Goal: Task Accomplishment & Management: Complete application form

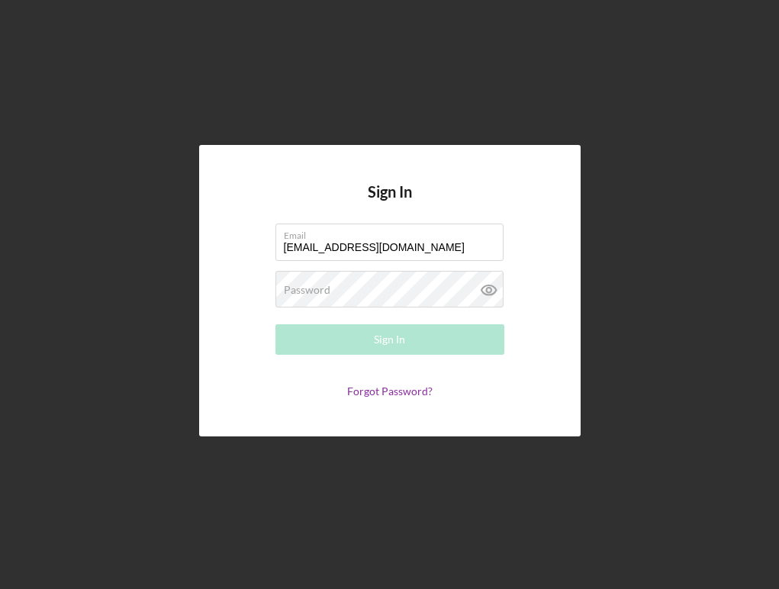
type input "[EMAIL_ADDRESS][DOMAIN_NAME]"
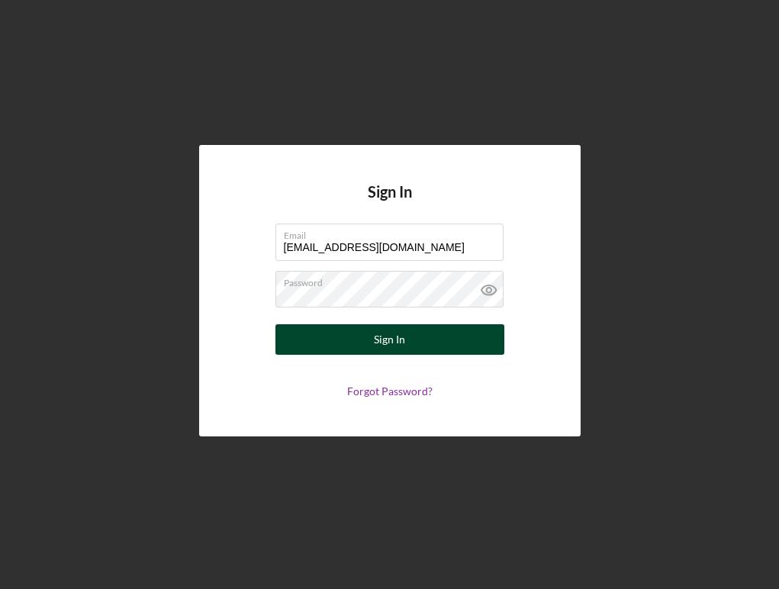
click at [341, 352] on button "Sign In" at bounding box center [389, 339] width 229 height 31
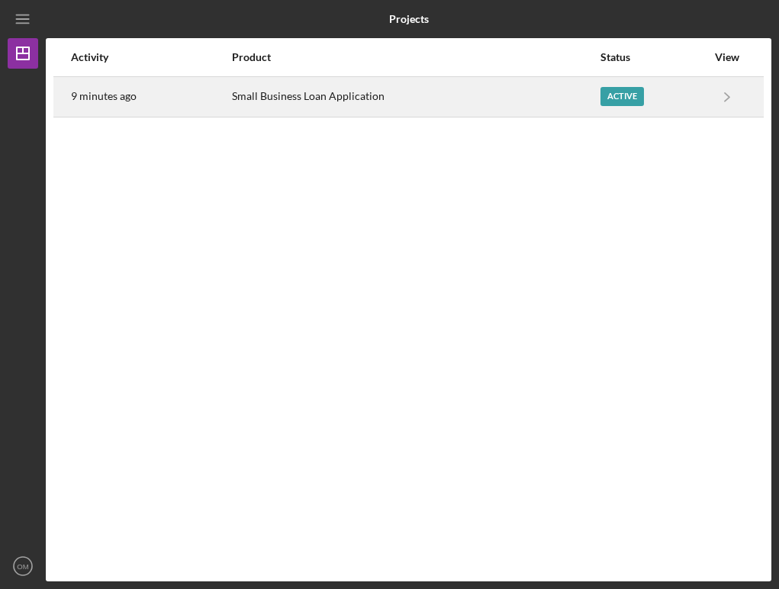
click at [708, 105] on link "Icon/Navigate" at bounding box center [727, 97] width 38 height 38
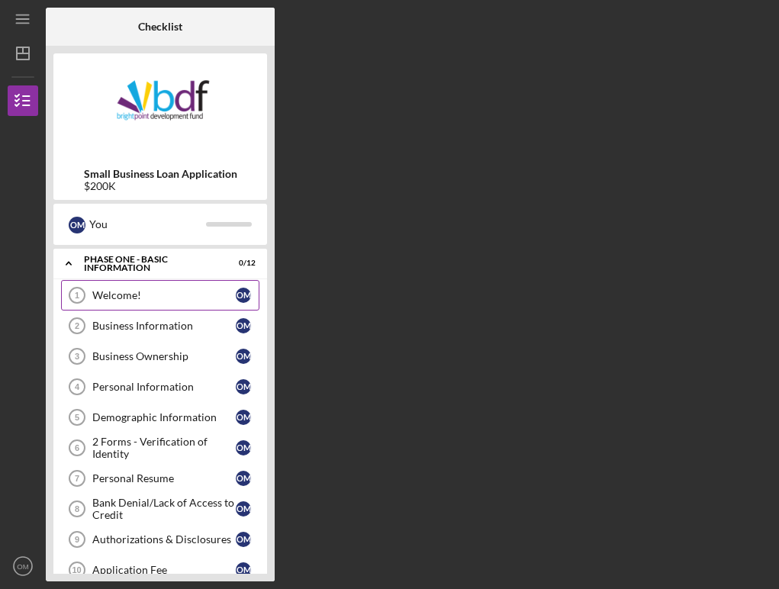
click at [169, 304] on link "Welcome! 1 Welcome! O M" at bounding box center [160, 295] width 198 height 31
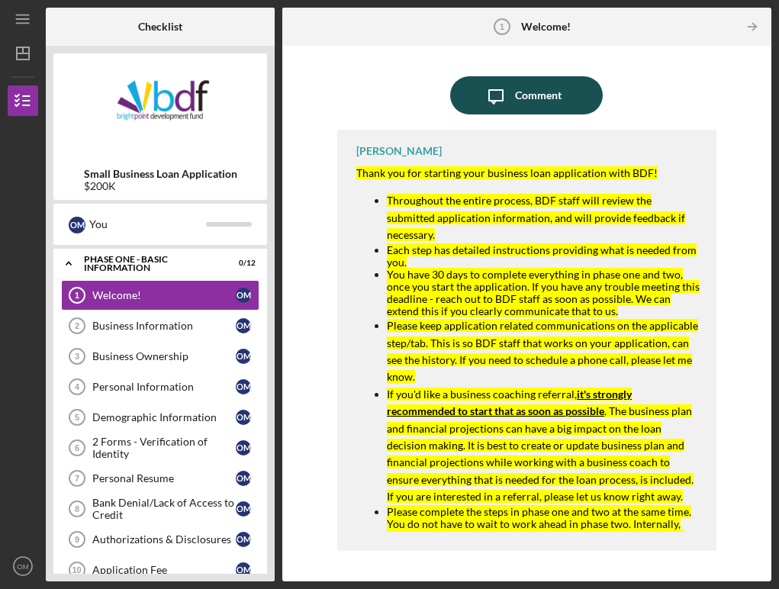
click at [540, 107] on div "Comment" at bounding box center [538, 95] width 47 height 38
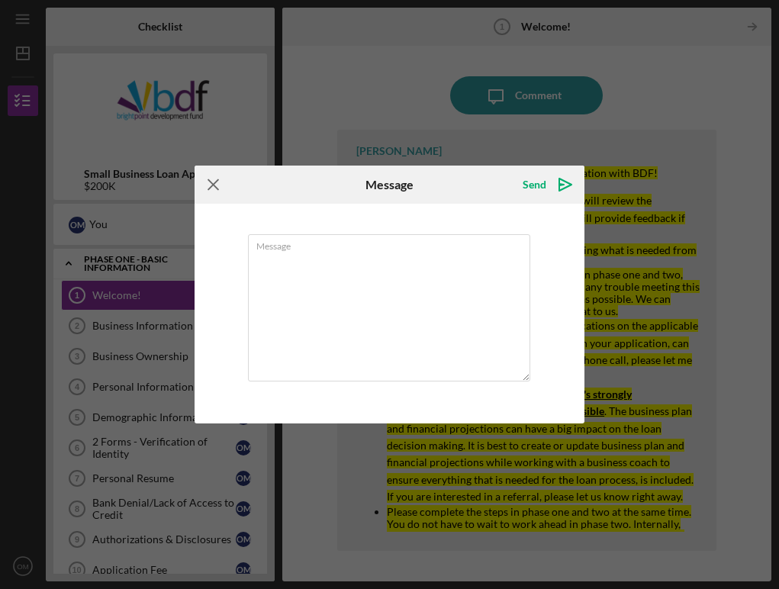
click at [211, 187] on icon "Icon/Menu Close" at bounding box center [214, 185] width 38 height 38
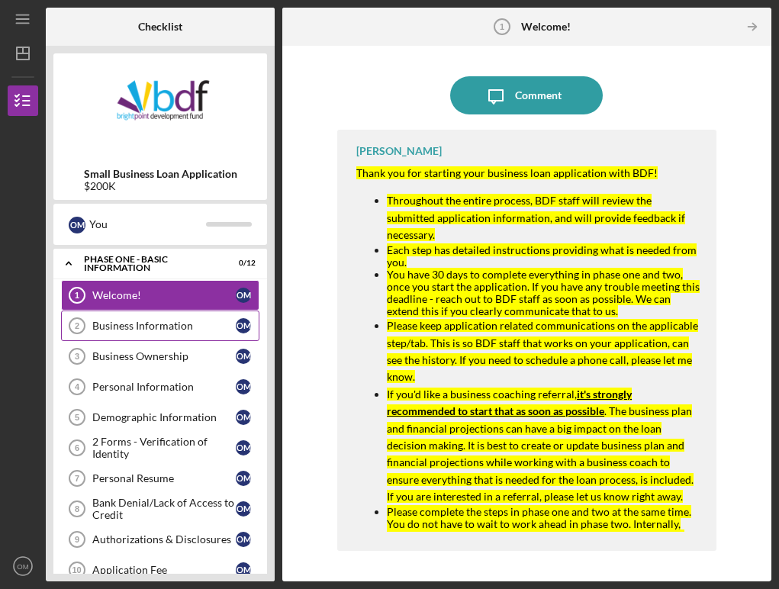
click at [167, 327] on div "Business Information" at bounding box center [163, 326] width 143 height 12
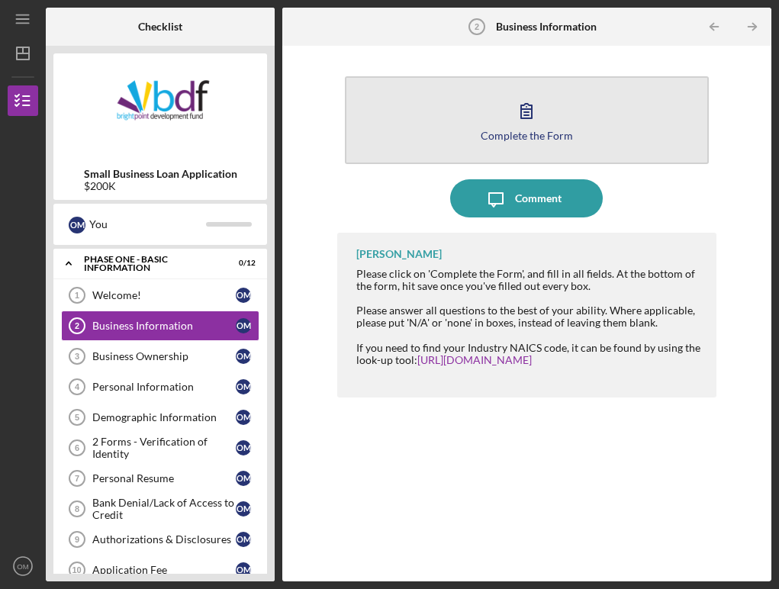
click at [498, 106] on button "Complete the Form Form" at bounding box center [527, 120] width 364 height 88
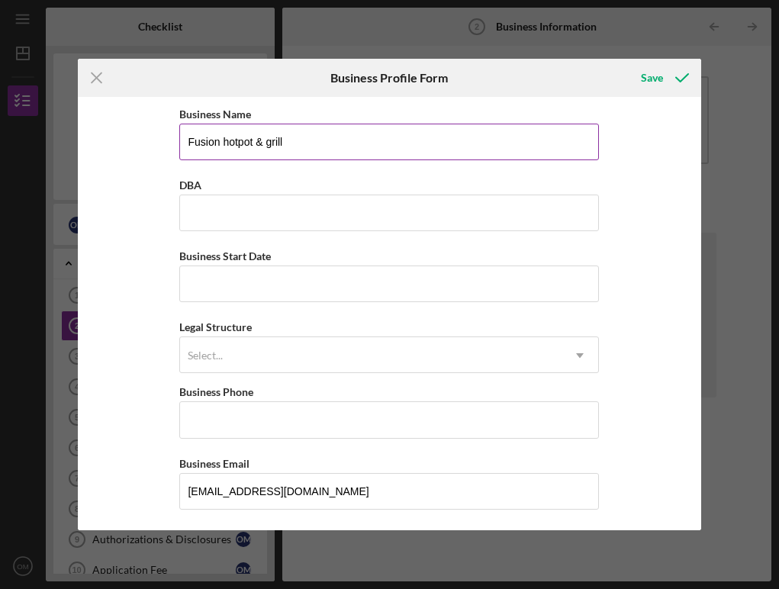
click at [420, 135] on input "Fusion hotpot & grill" at bounding box center [389, 142] width 420 height 37
click at [353, 148] on input "Fusion hotpot & grill" at bounding box center [389, 142] width 420 height 37
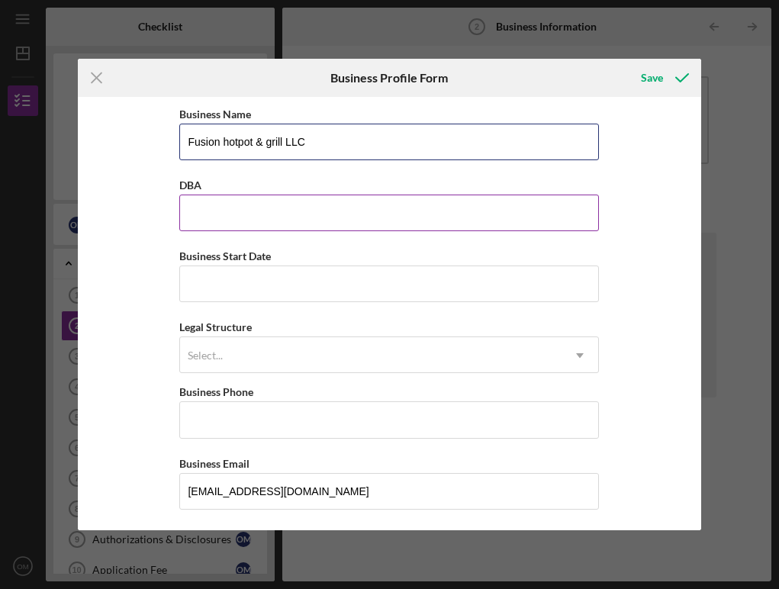
type input "Fusion hotpot & grill LLC"
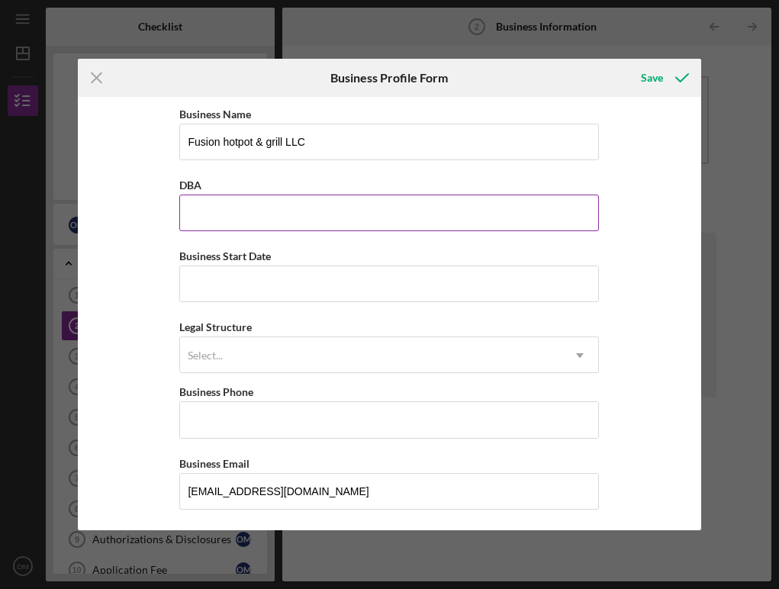
click at [301, 218] on input "DBA" at bounding box center [389, 213] width 420 height 37
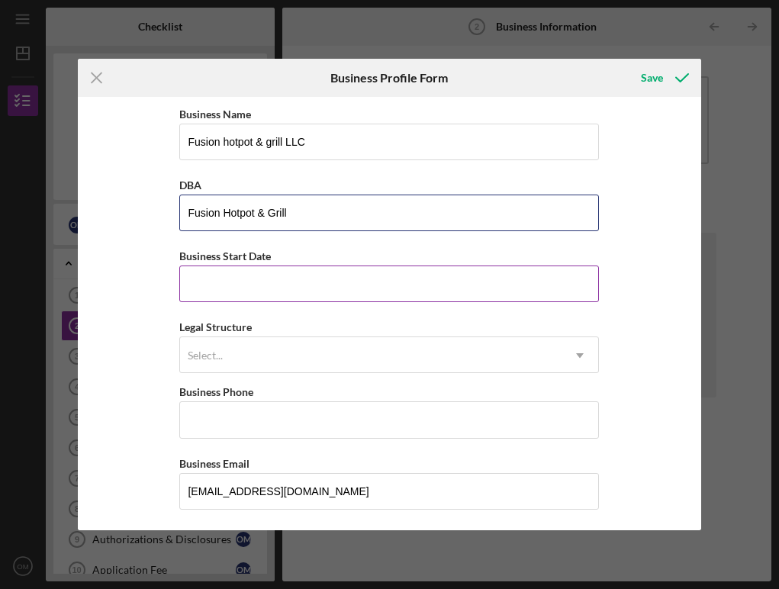
type input "Fusion Hotpot & Grill"
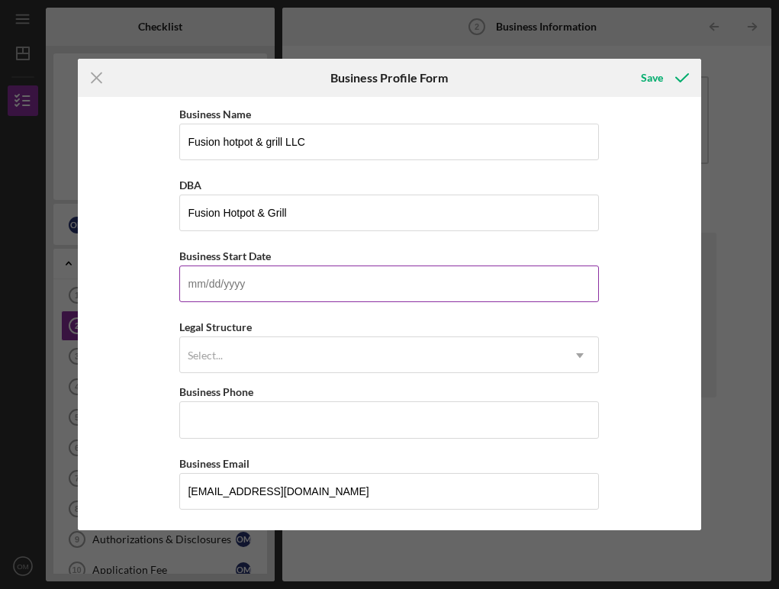
click at [591, 287] on input "Business Start Date" at bounding box center [389, 284] width 420 height 37
click at [419, 290] on input "Business Start Date" at bounding box center [389, 284] width 420 height 37
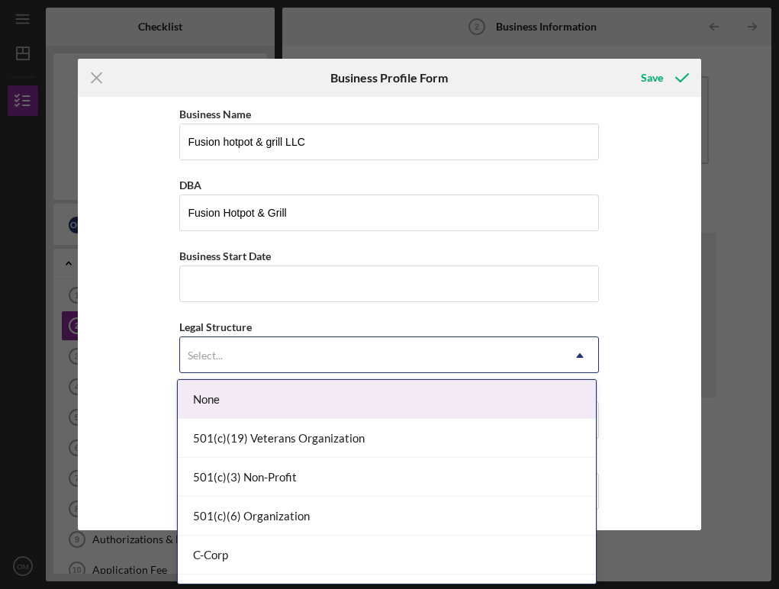
click at [427, 346] on div "Select..." at bounding box center [371, 355] width 382 height 35
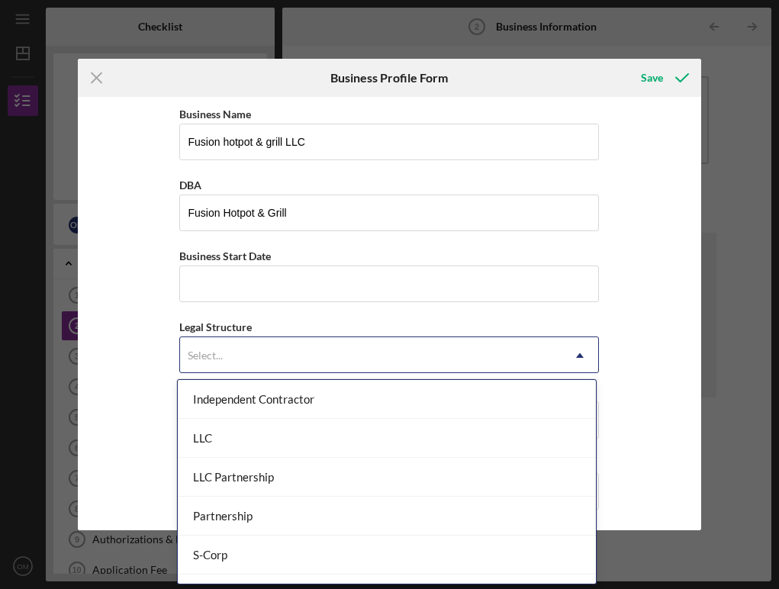
scroll to position [232, 0]
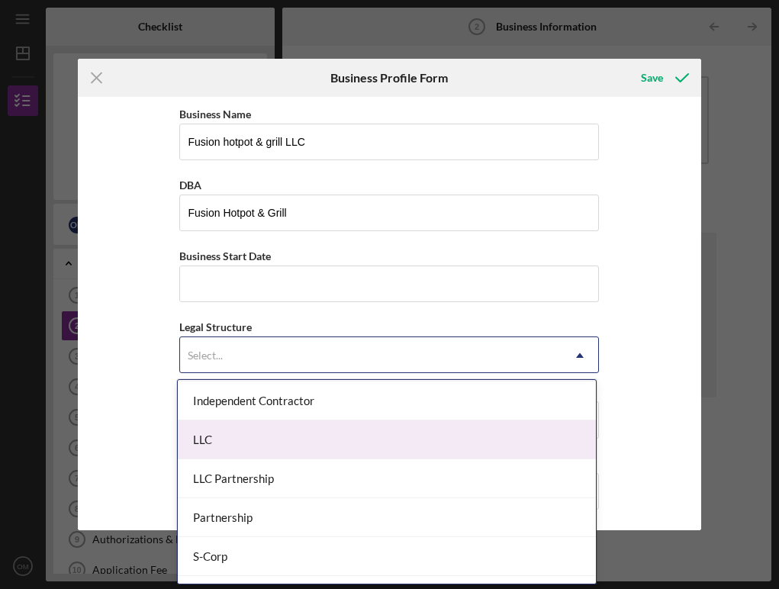
click at [442, 448] on div "LLC" at bounding box center [387, 439] width 418 height 39
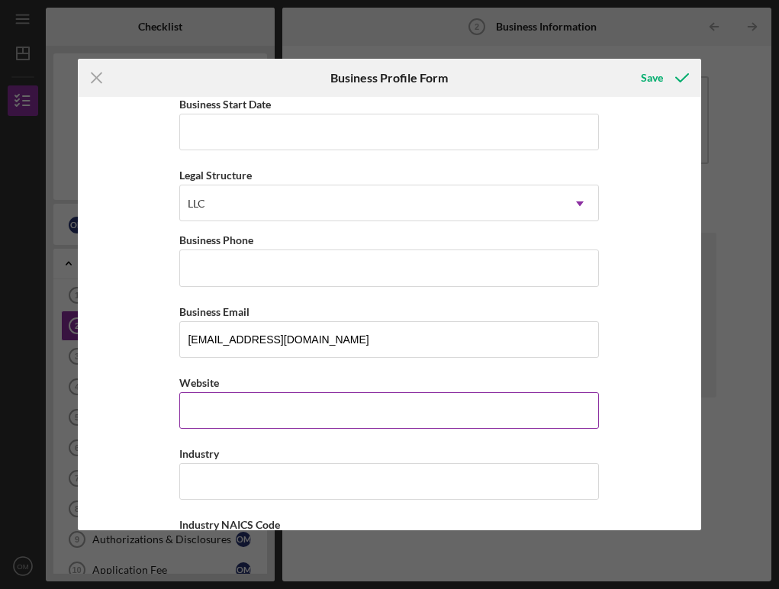
scroll to position [147, 0]
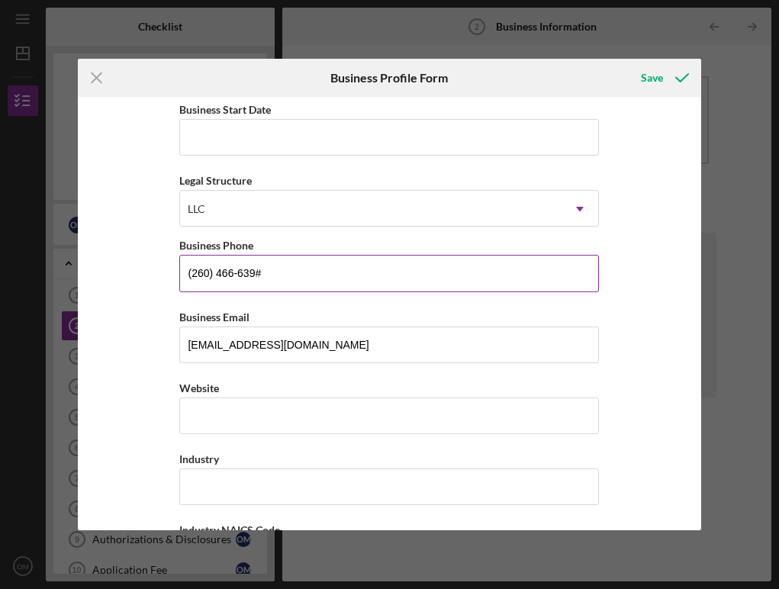
type input "[PHONE_NUMBER]"
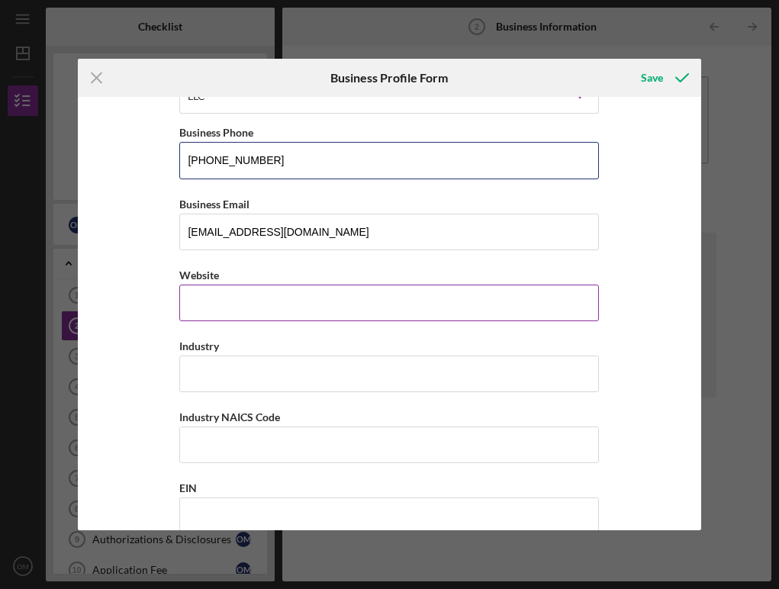
scroll to position [265, 0]
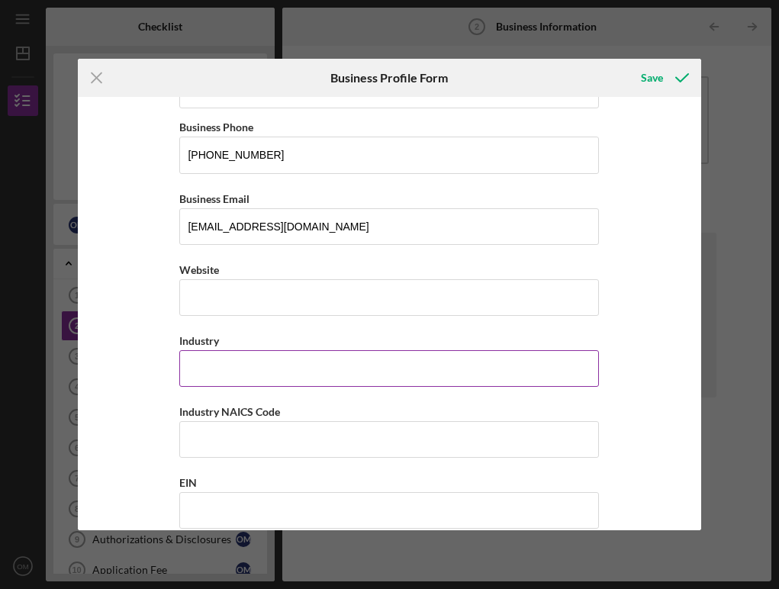
click at [402, 373] on input "Industry" at bounding box center [389, 368] width 420 height 37
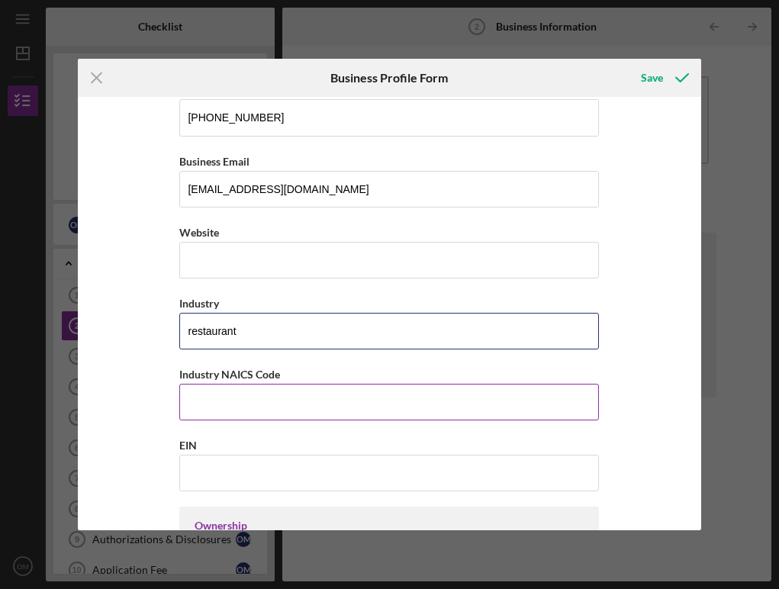
scroll to position [304, 0]
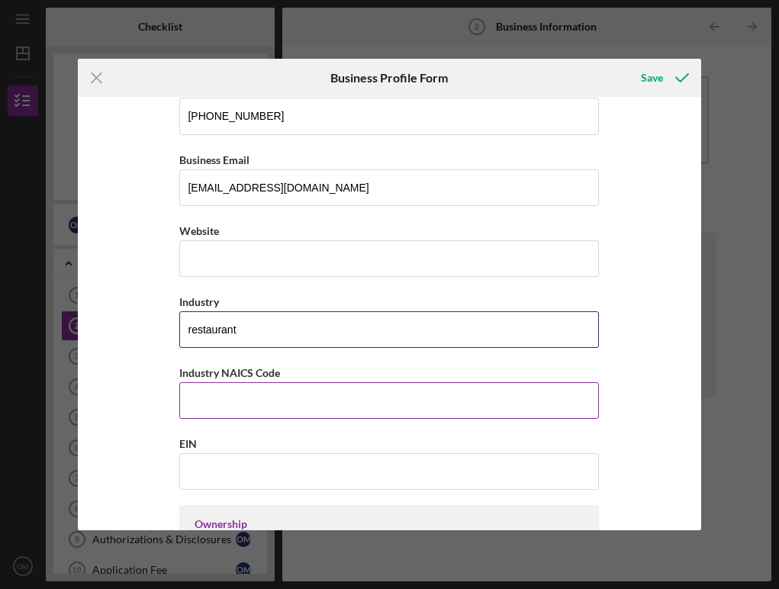
type input "restaurant"
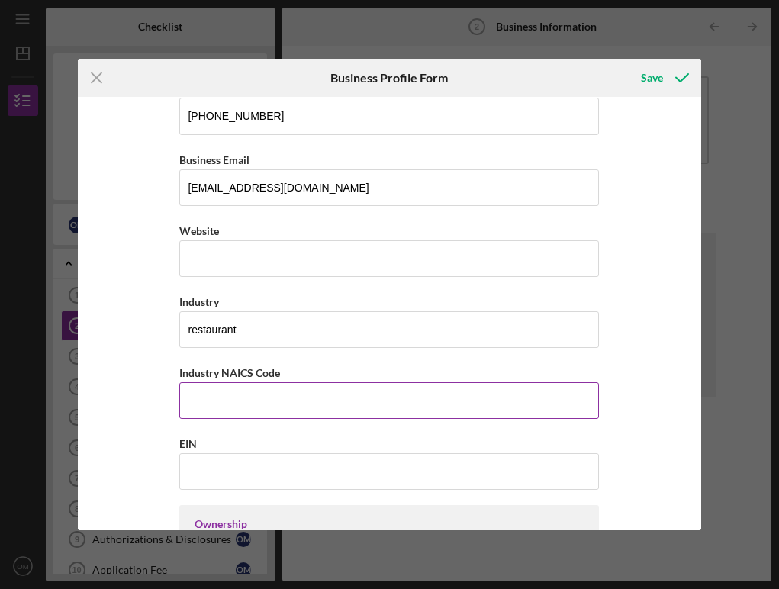
click at [384, 409] on input "Industry NAICS Code" at bounding box center [389, 400] width 420 height 37
click at [336, 391] on input "Industry NAICS Code" at bounding box center [389, 400] width 420 height 37
type input "2"
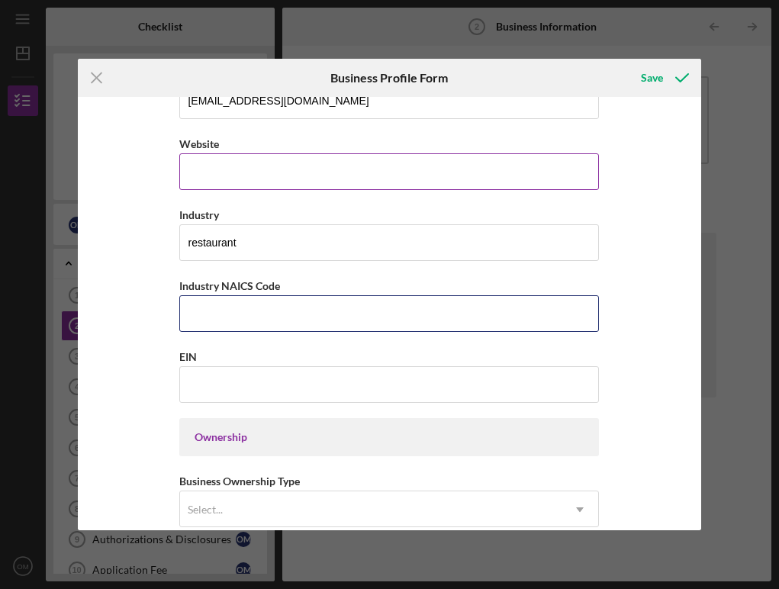
scroll to position [399, 0]
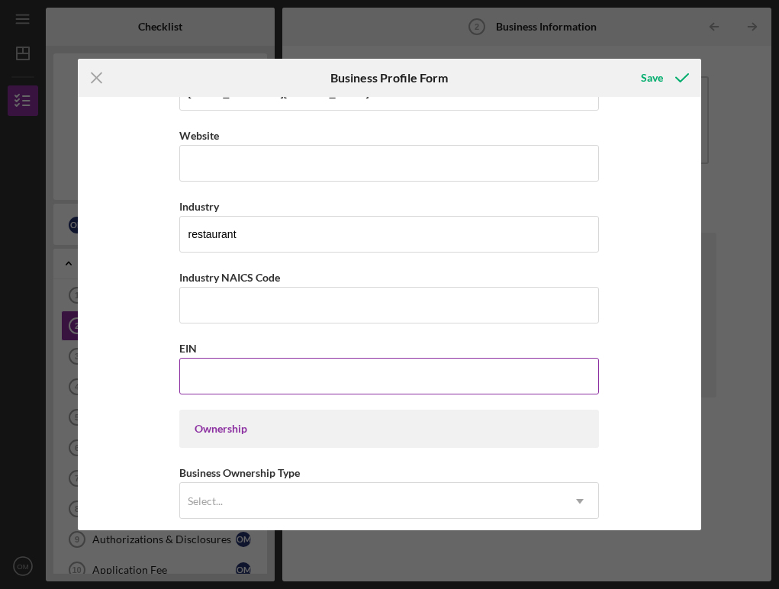
click at [379, 379] on input "EIN" at bounding box center [389, 376] width 420 height 37
type input "[US_EMPLOYER_IDENTIFICATION_NUMBER]"
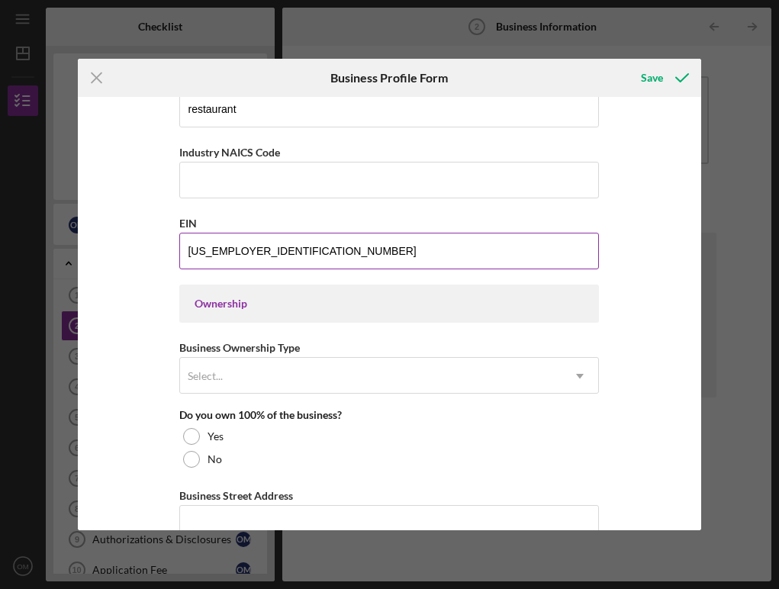
scroll to position [530, 0]
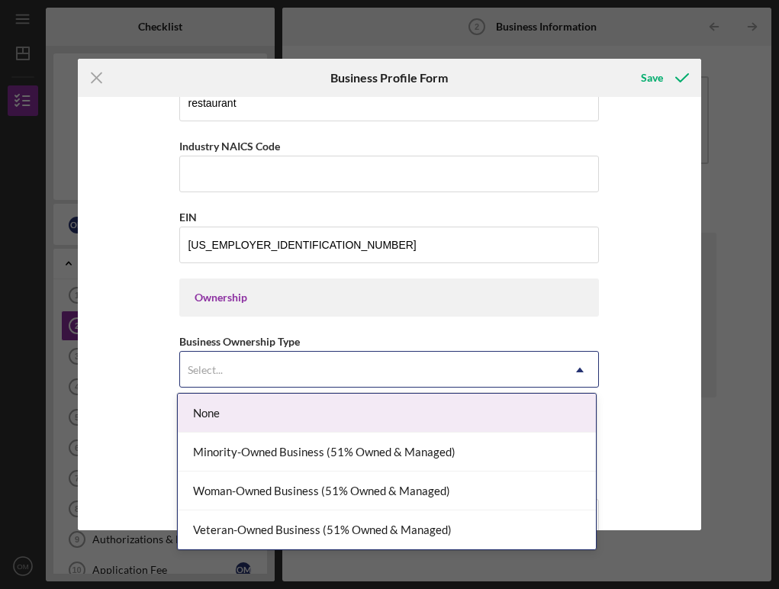
click at [414, 368] on div "Select..." at bounding box center [371, 370] width 382 height 35
click at [515, 426] on div "None" at bounding box center [387, 413] width 418 height 39
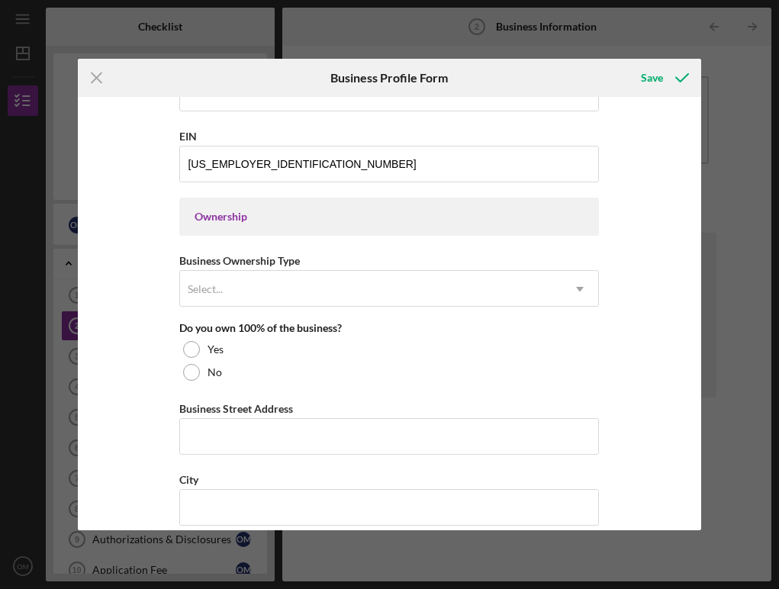
scroll to position [613, 0]
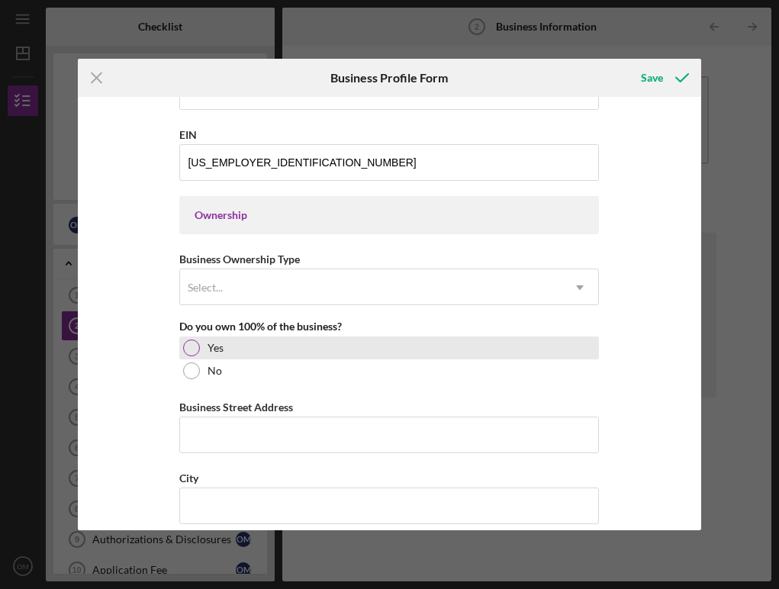
click at [193, 354] on div at bounding box center [191, 348] width 17 height 17
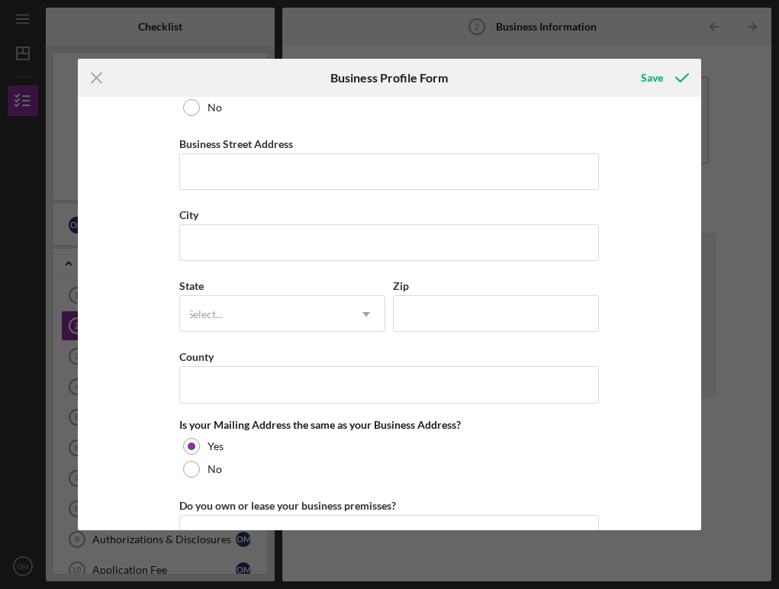
scroll to position [839, 0]
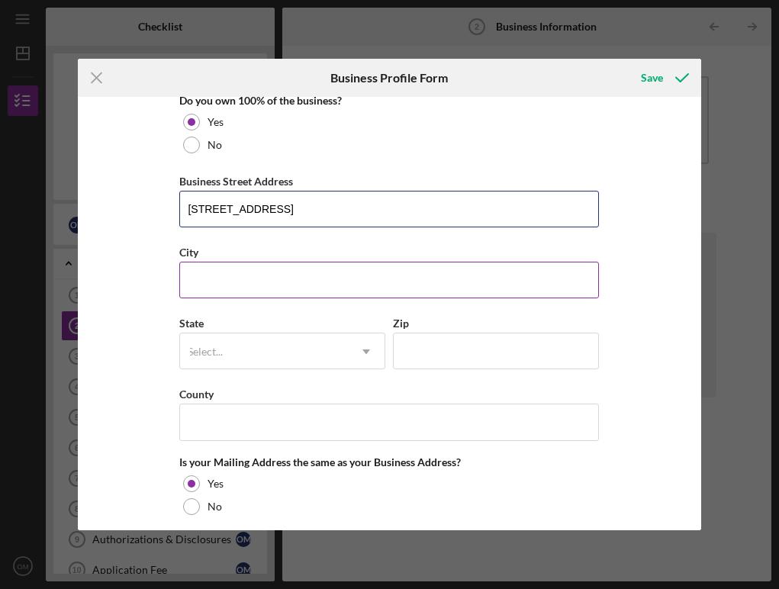
type input "[STREET_ADDRESS]"
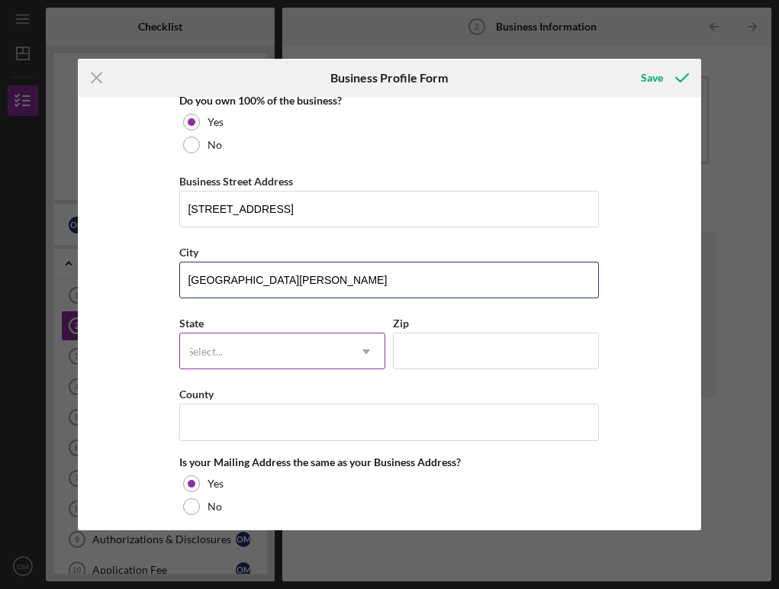
type input "[GEOGRAPHIC_DATA][PERSON_NAME]"
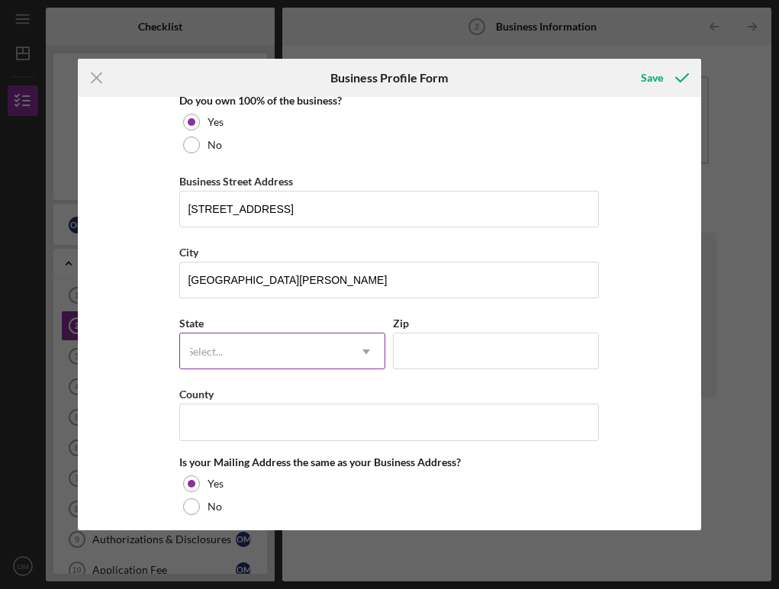
click at [259, 349] on div "Select..." at bounding box center [264, 351] width 168 height 35
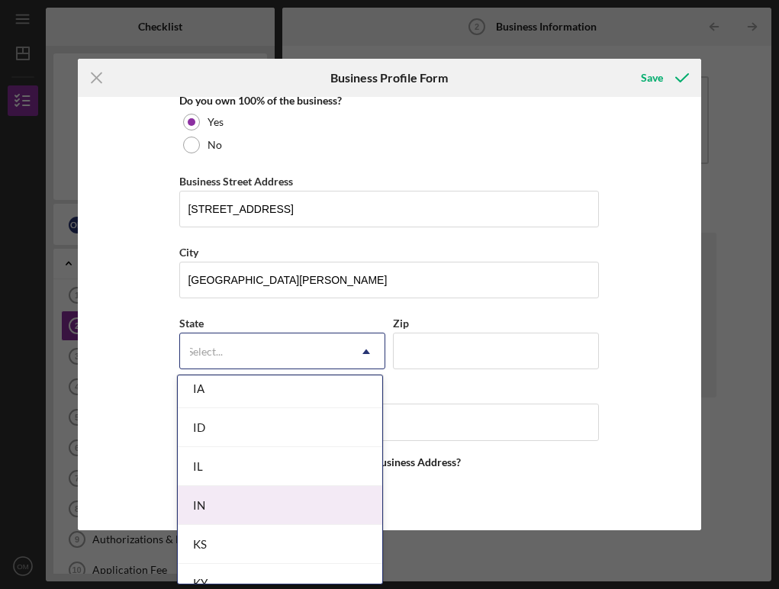
scroll to position [822, 0]
click at [245, 512] on div "IN" at bounding box center [280, 507] width 205 height 39
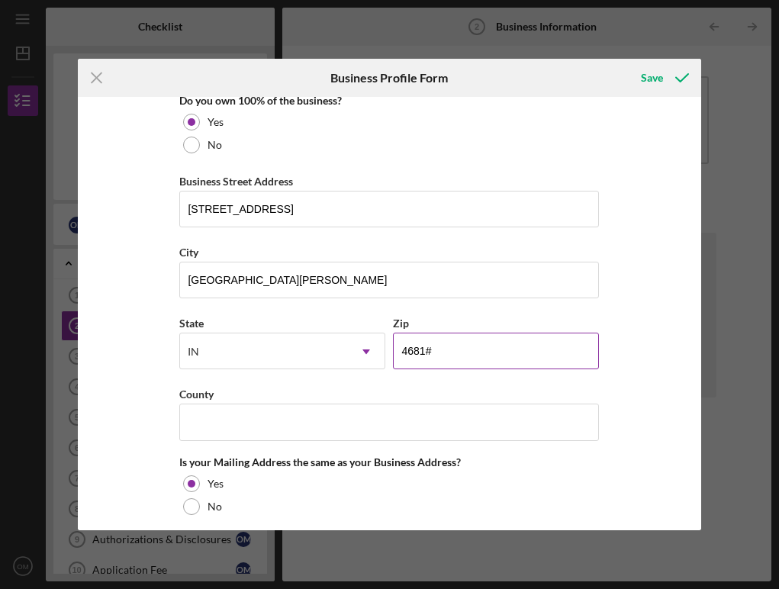
type input "46816"
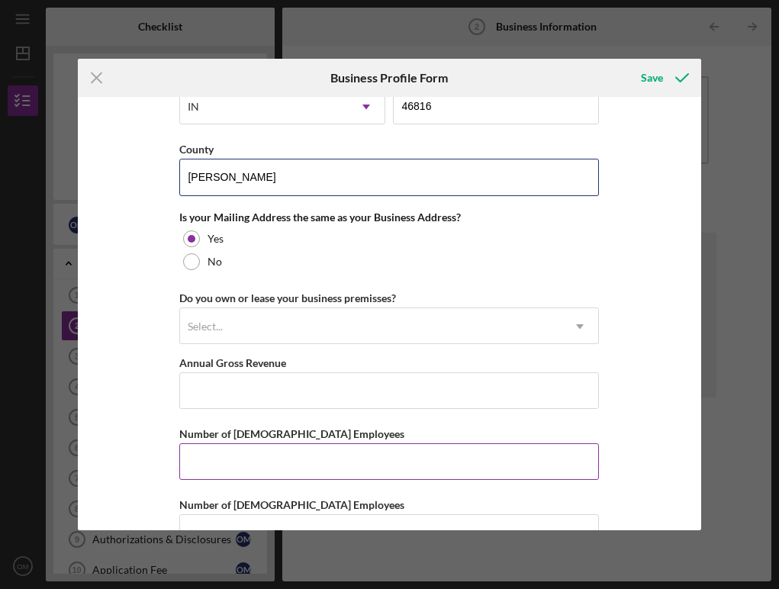
scroll to position [1084, 0]
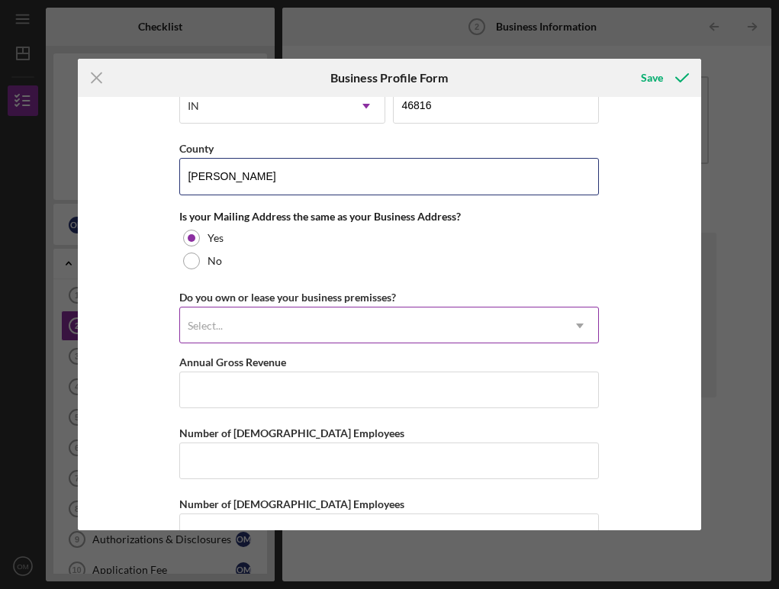
type input "[PERSON_NAME]"
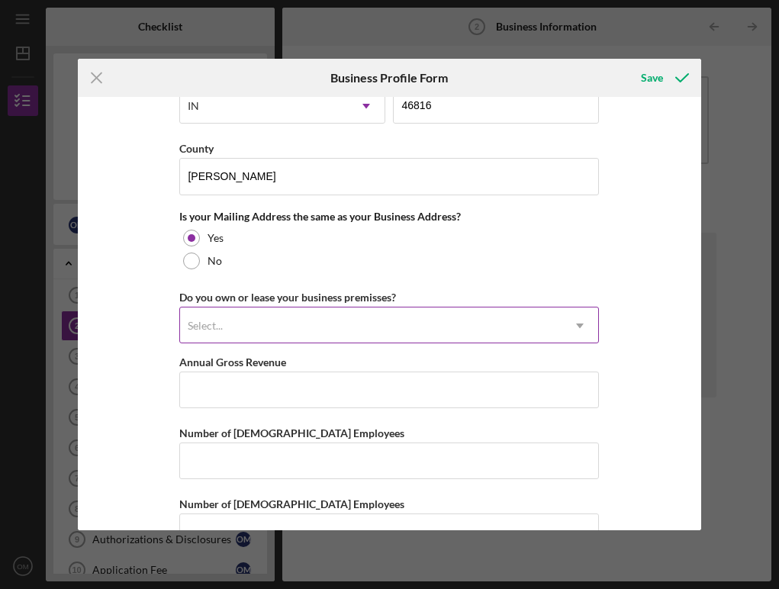
click at [440, 330] on div "Select..." at bounding box center [371, 325] width 382 height 35
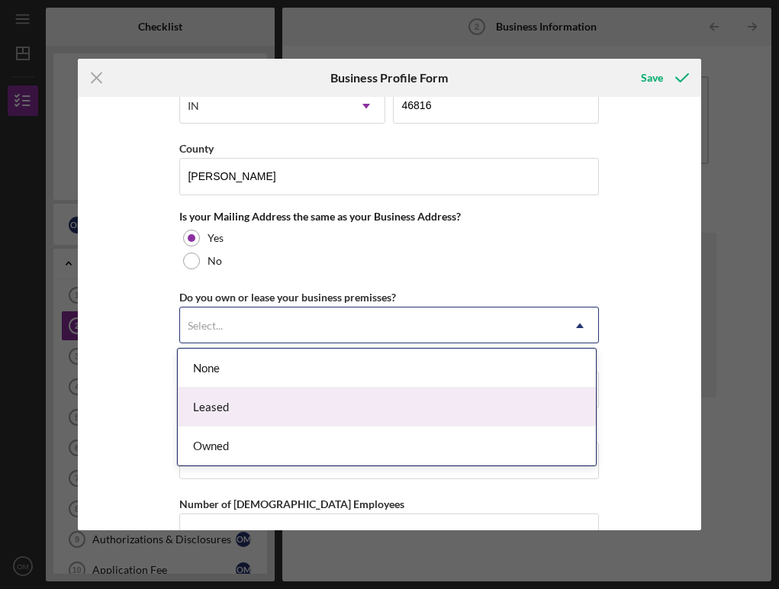
click at [413, 410] on div "Leased" at bounding box center [387, 407] width 418 height 39
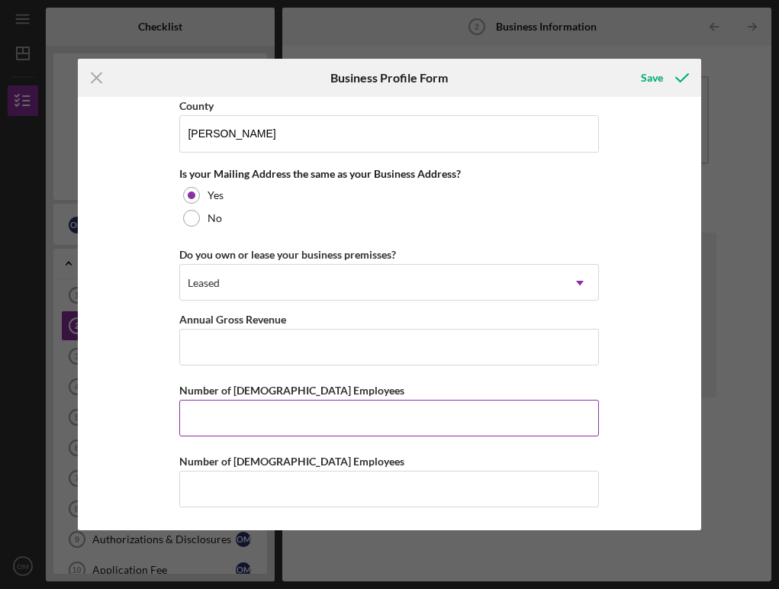
scroll to position [1126, 0]
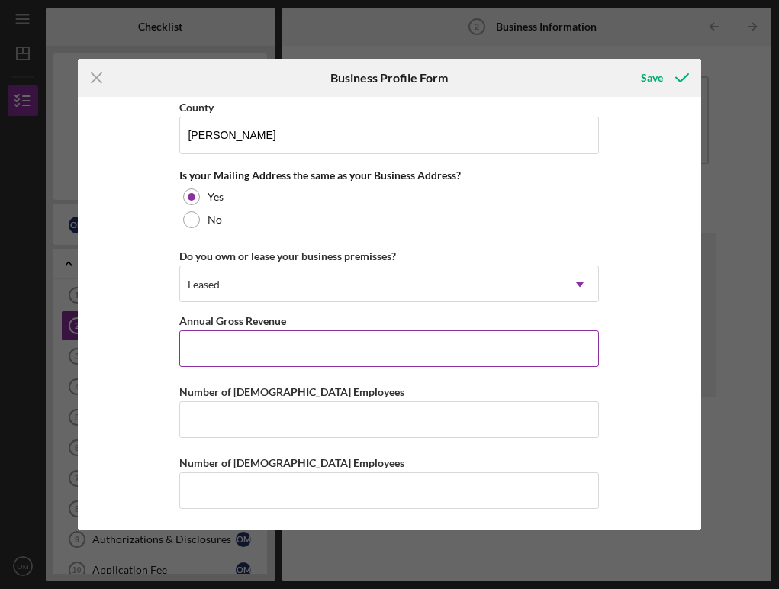
click at [411, 345] on input "Annual Gross Revenue" at bounding box center [389, 348] width 420 height 37
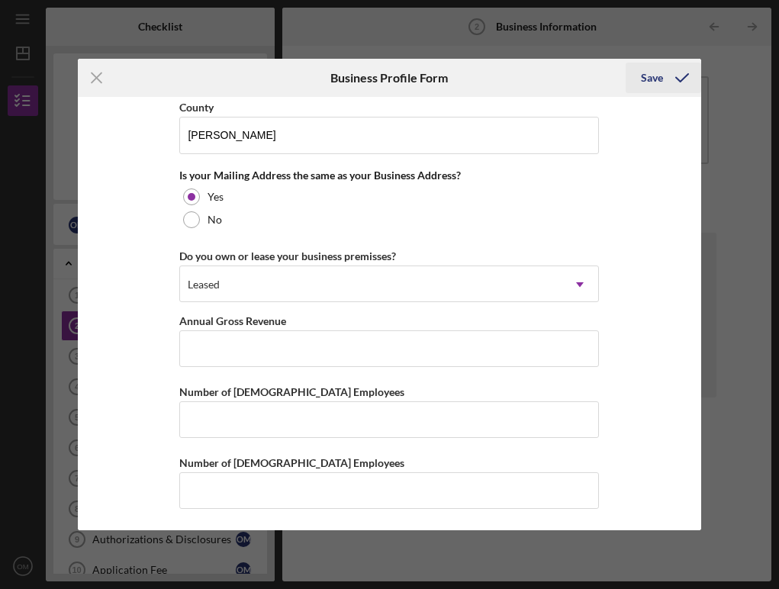
click at [649, 73] on div "Save" at bounding box center [652, 78] width 22 height 31
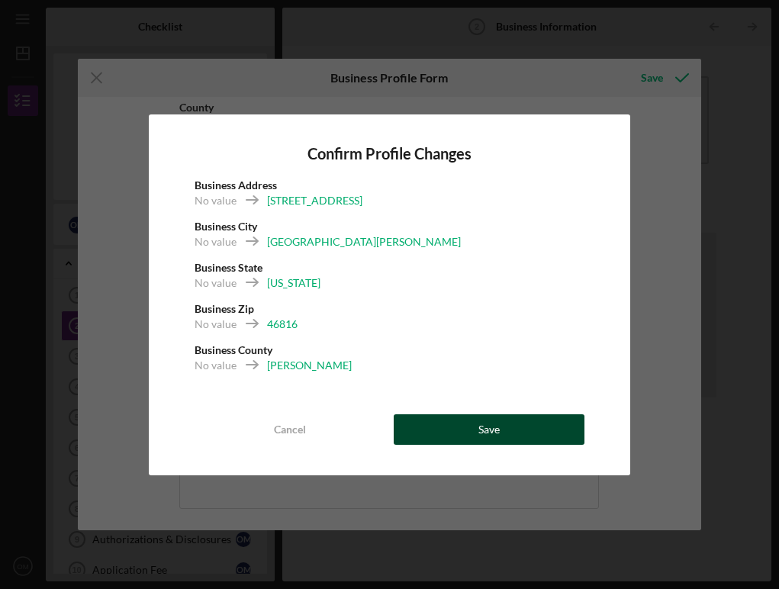
click at [453, 426] on button "Save" at bounding box center [489, 429] width 191 height 31
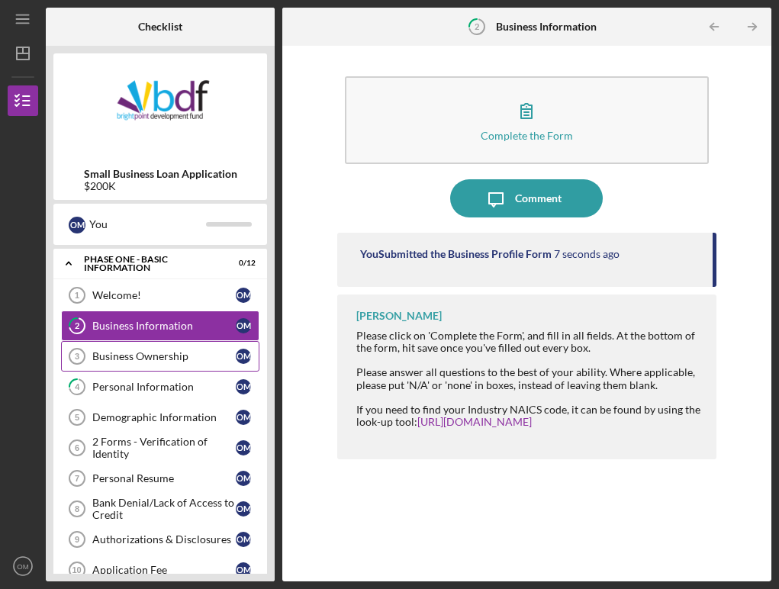
click at [156, 356] on div "Business Ownership" at bounding box center [163, 356] width 143 height 12
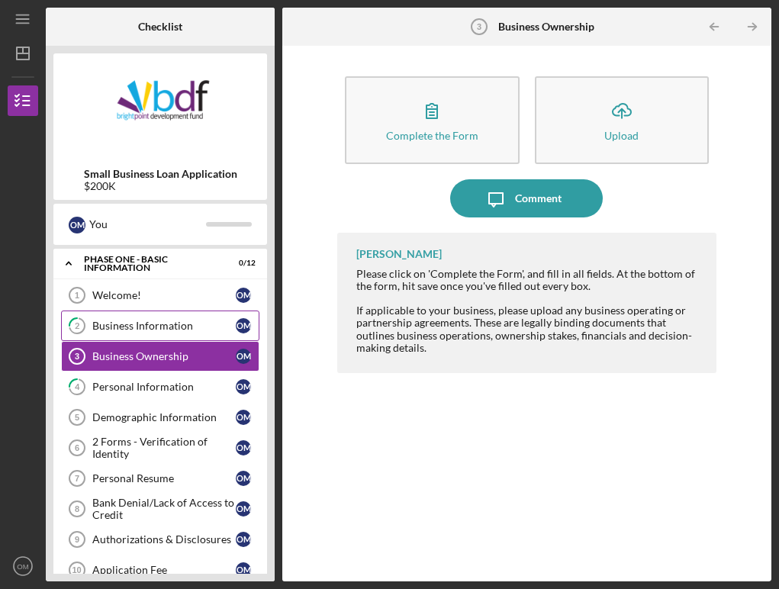
click at [139, 327] on div "Business Information" at bounding box center [163, 326] width 143 height 12
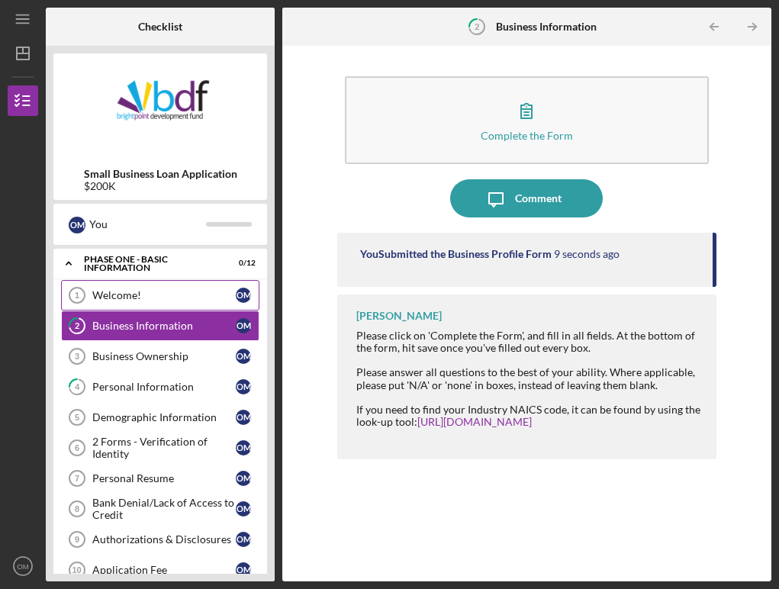
click at [133, 301] on link "Welcome! 1 Welcome! O M" at bounding box center [160, 295] width 198 height 31
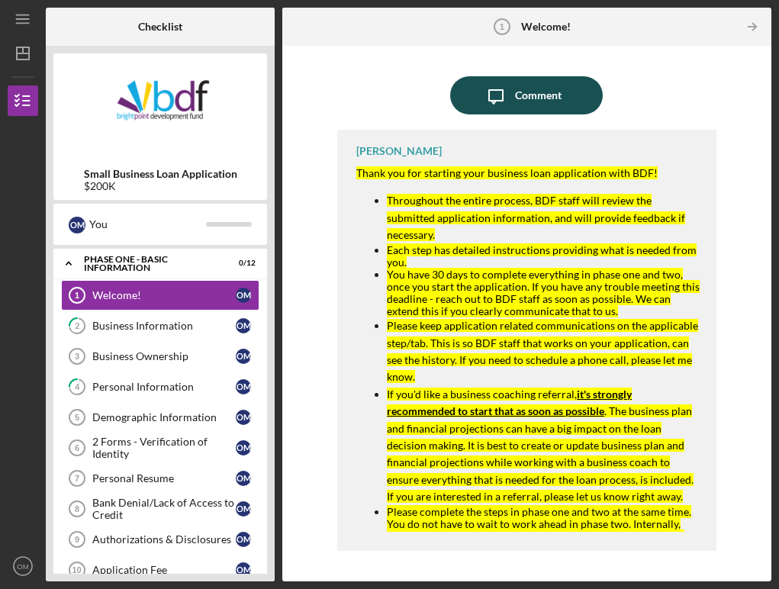
click at [542, 102] on div "Comment" at bounding box center [538, 95] width 47 height 38
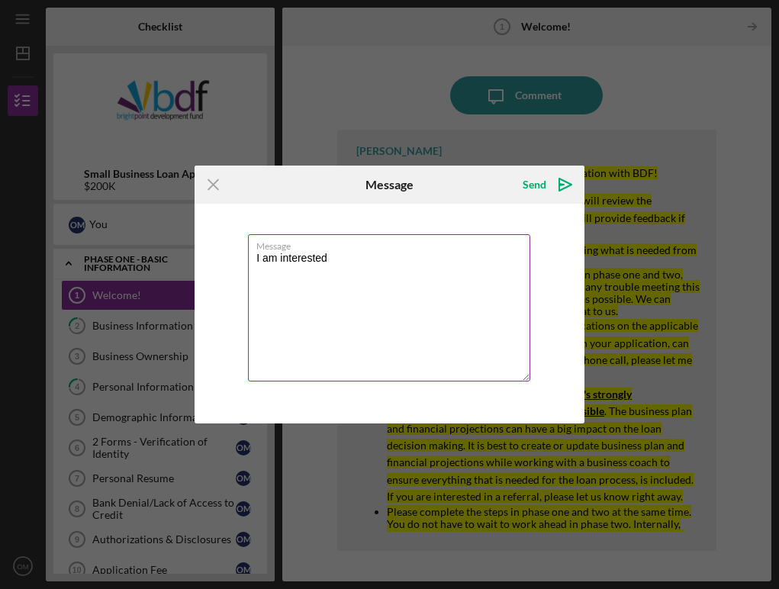
click at [306, 263] on textarea "I am interested" at bounding box center [389, 307] width 282 height 147
click at [304, 256] on textarea "I am interested" at bounding box center [389, 307] width 282 height 147
click at [337, 264] on textarea "I am interested" at bounding box center [389, 307] width 282 height 147
type textarea "I am interested"
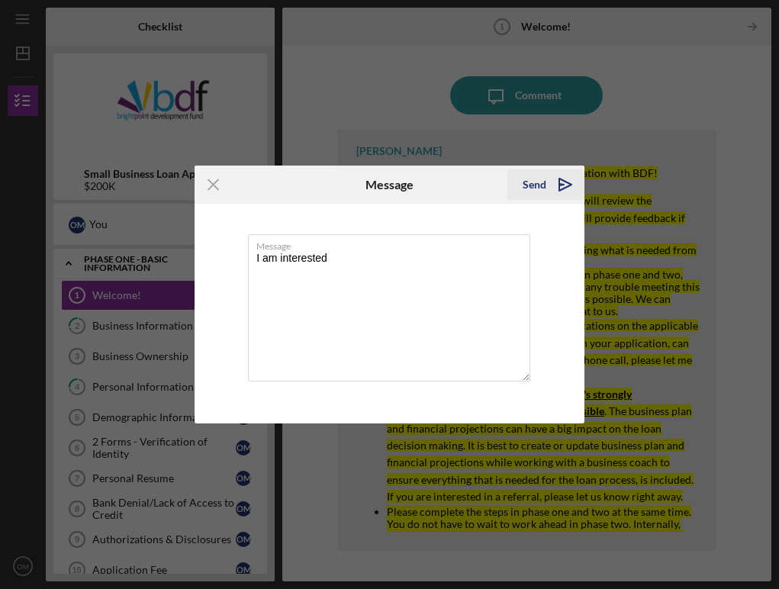
click at [537, 194] on div "Send" at bounding box center [535, 184] width 24 height 31
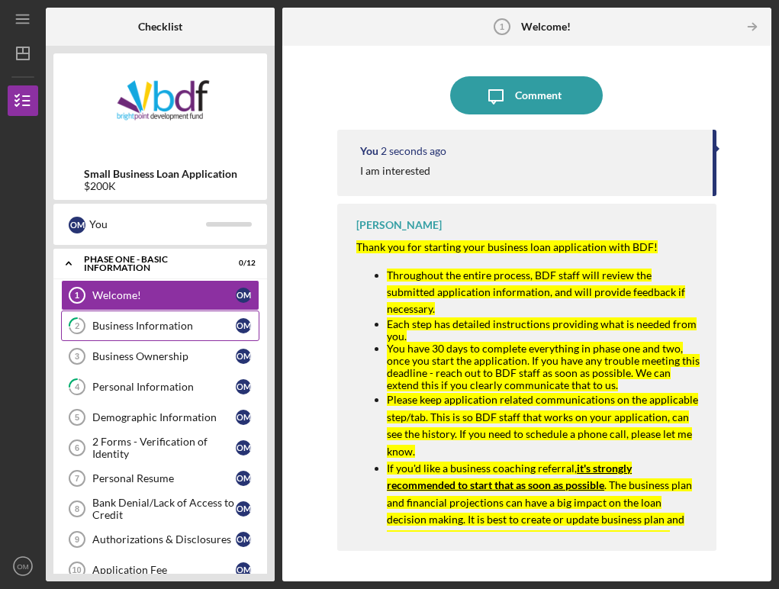
click at [180, 330] on div "Business Information" at bounding box center [163, 326] width 143 height 12
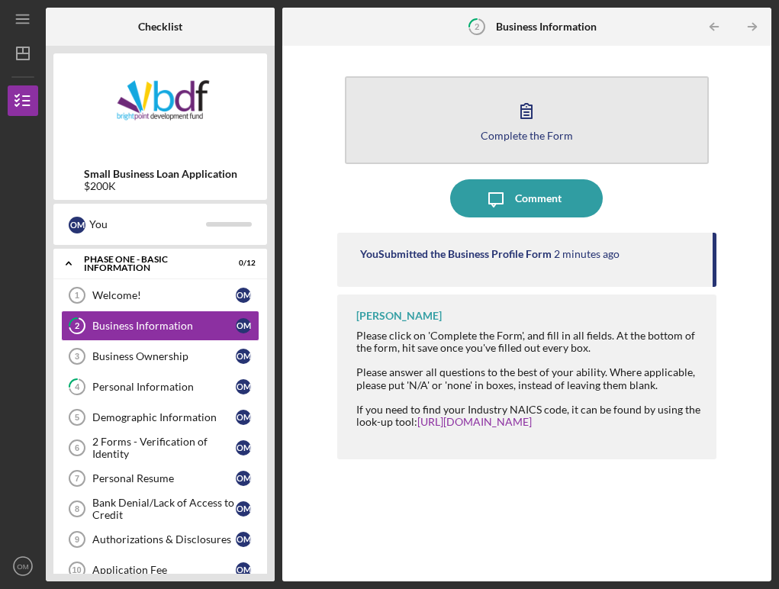
click at [530, 145] on button "Complete the Form Form" at bounding box center [527, 120] width 364 height 88
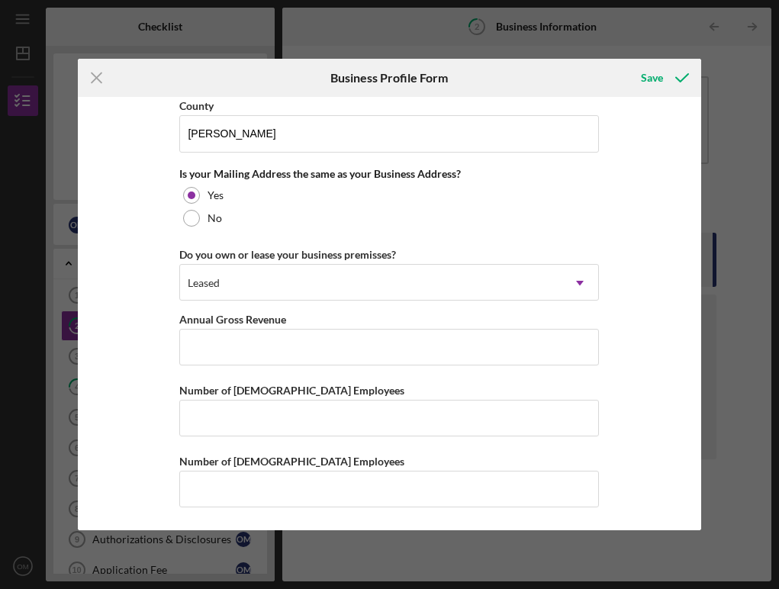
scroll to position [1126, 0]
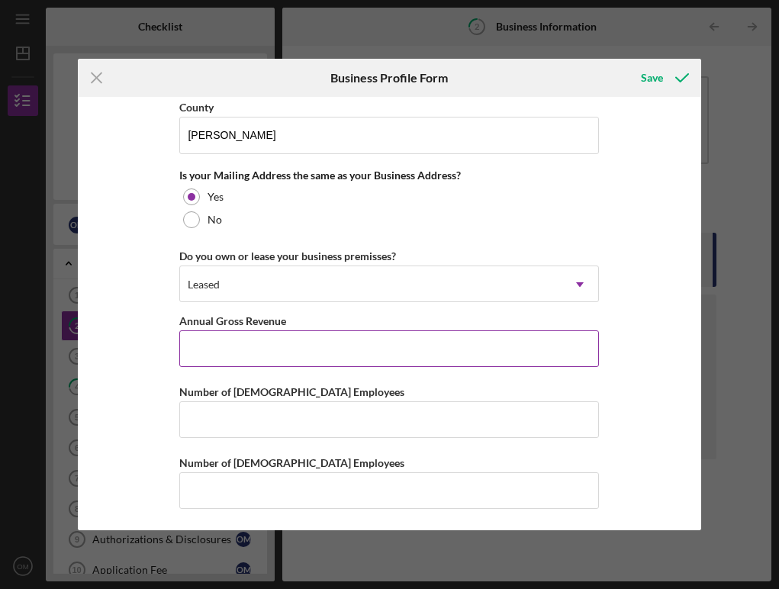
click at [474, 350] on input "Annual Gross Revenue" at bounding box center [389, 348] width 420 height 37
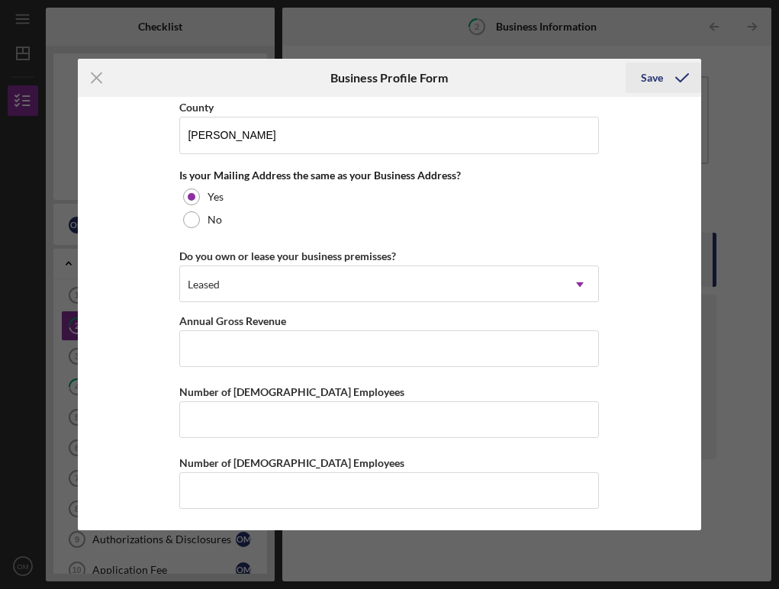
click at [645, 84] on div "Save" at bounding box center [652, 78] width 22 height 31
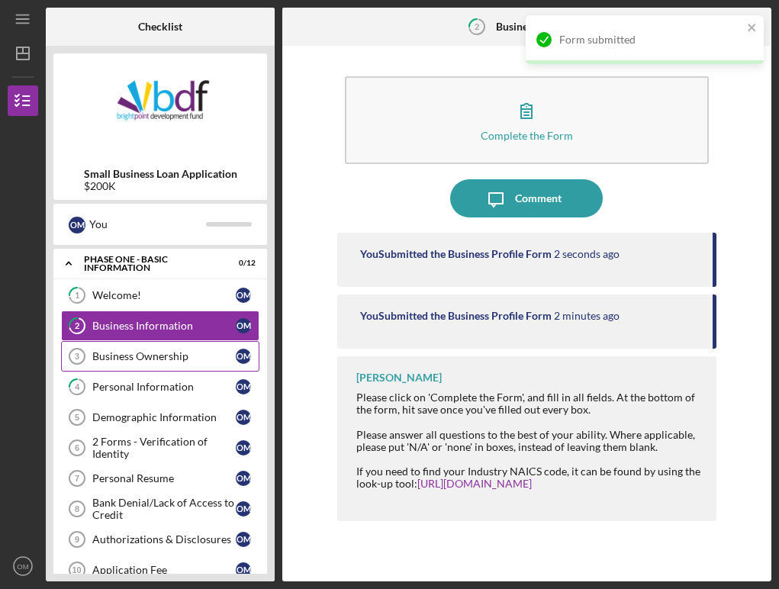
click at [167, 362] on link "Business Ownership 3 Business Ownership O M" at bounding box center [160, 356] width 198 height 31
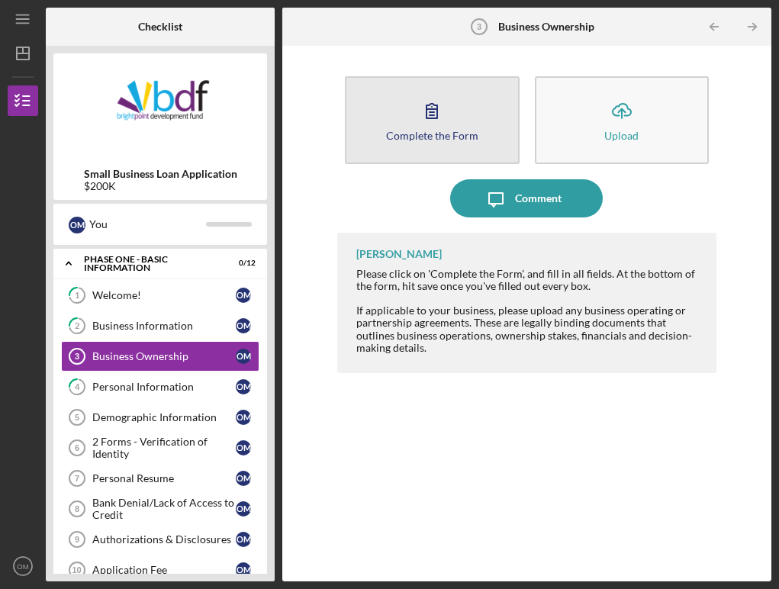
click at [420, 150] on button "Complete the Form Form" at bounding box center [432, 120] width 174 height 88
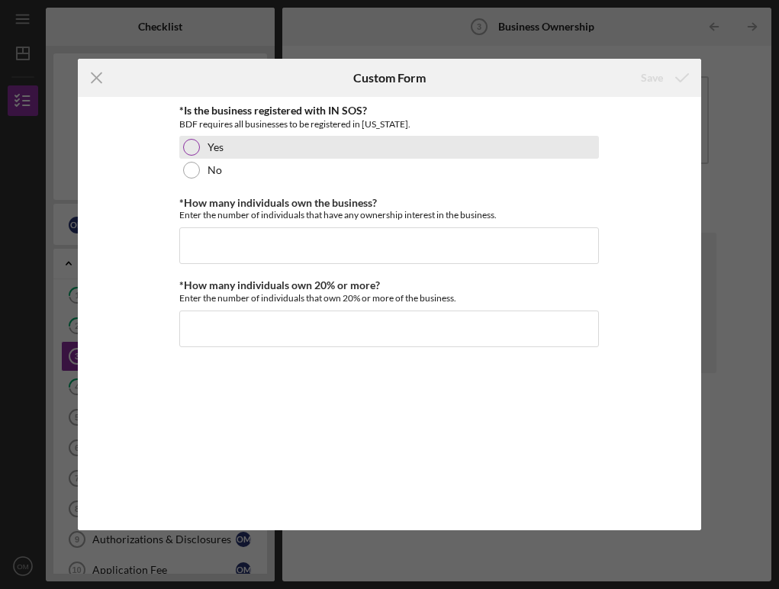
click at [206, 152] on div "Yes" at bounding box center [389, 147] width 420 height 23
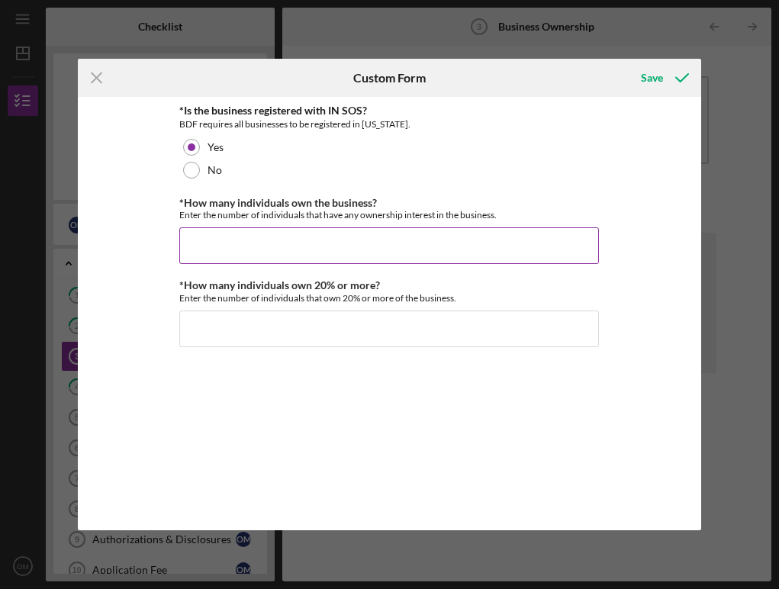
click at [305, 258] on input "*How many individuals own the business?" at bounding box center [389, 245] width 420 height 37
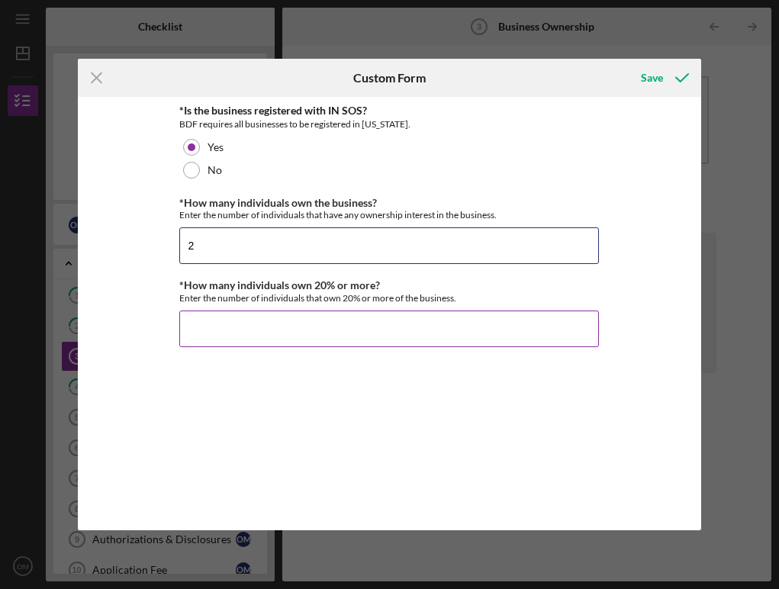
type input "2"
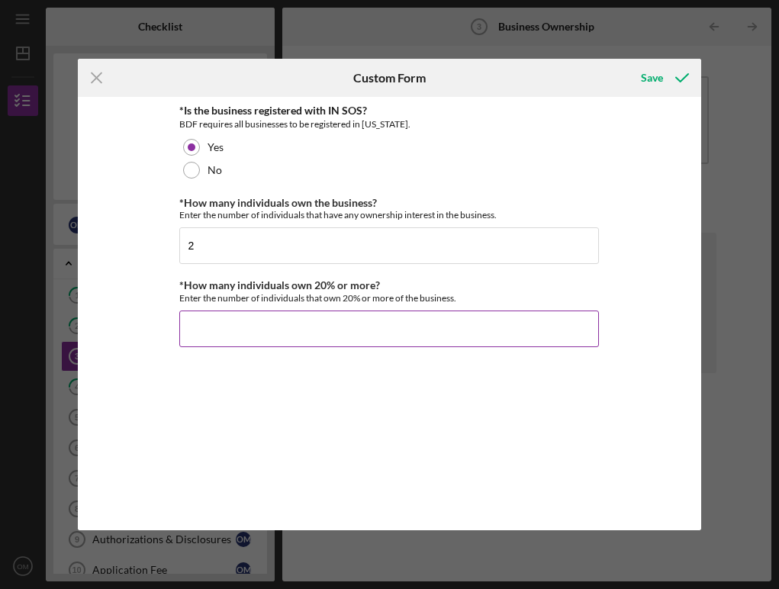
click at [295, 330] on input "*How many individuals own 20% or more?" at bounding box center [389, 329] width 420 height 37
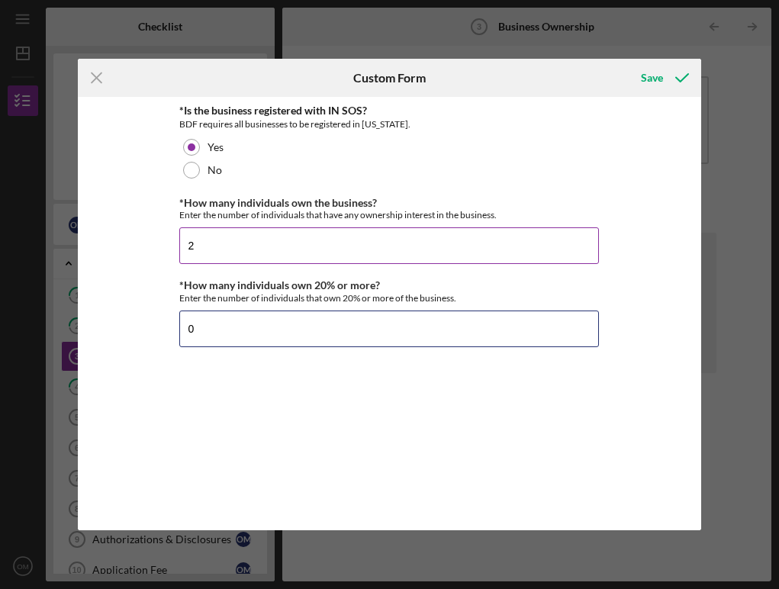
type input "0"
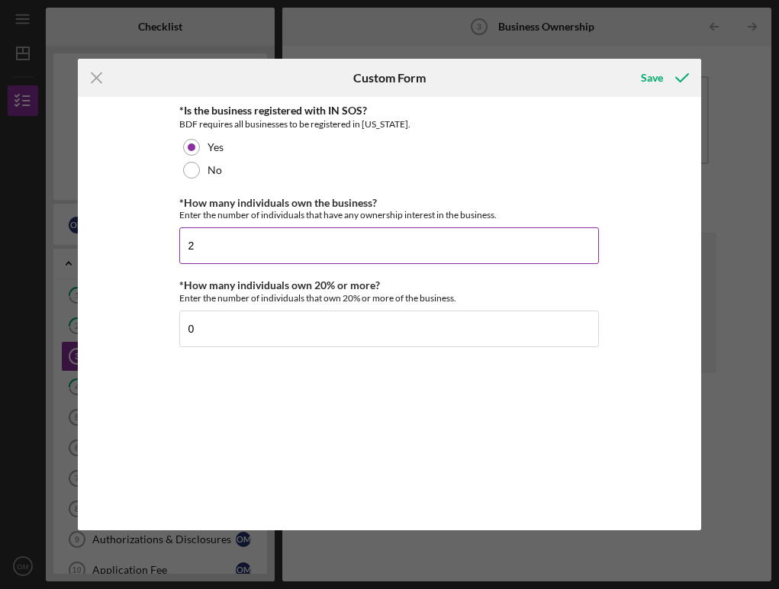
click at [307, 237] on input "2" at bounding box center [389, 245] width 420 height 37
type input "2"
type input "1"
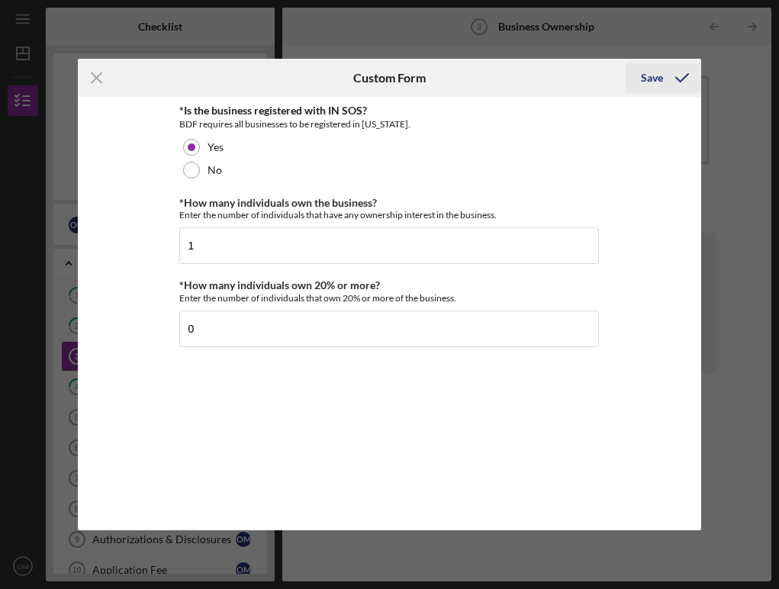
click at [637, 85] on button "Save" at bounding box center [664, 78] width 76 height 31
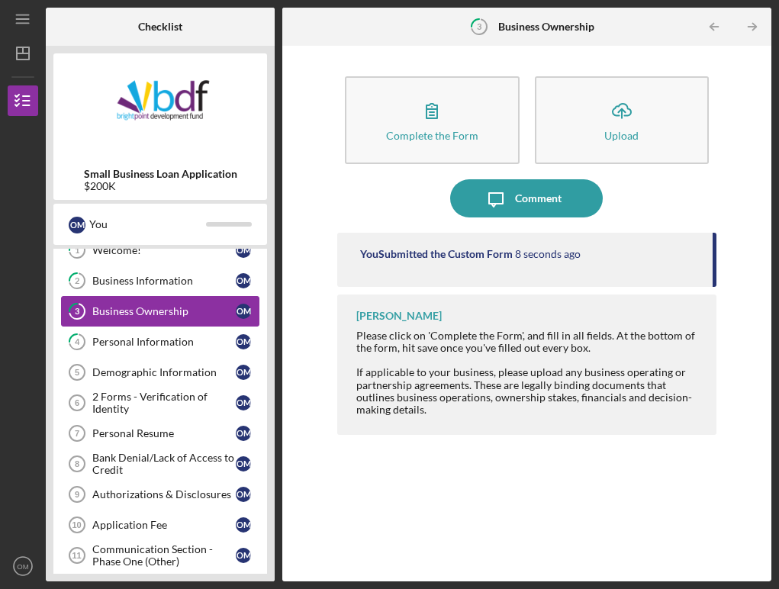
scroll to position [51, 0]
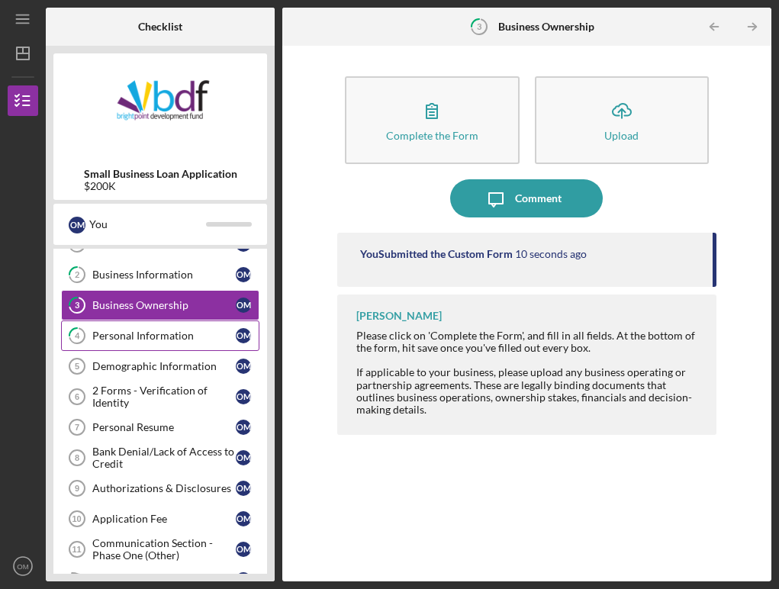
click at [149, 338] on div "Personal Information" at bounding box center [163, 336] width 143 height 12
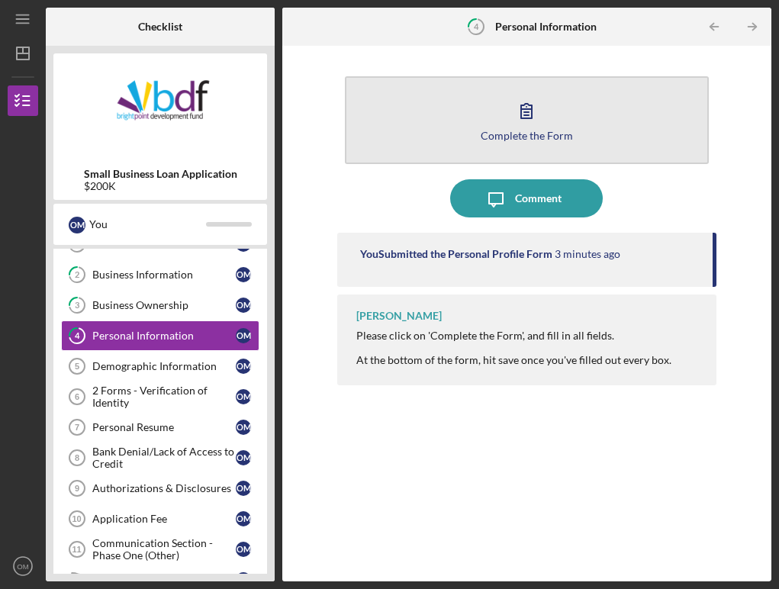
click at [452, 119] on button "Complete the Form Form" at bounding box center [527, 120] width 364 height 88
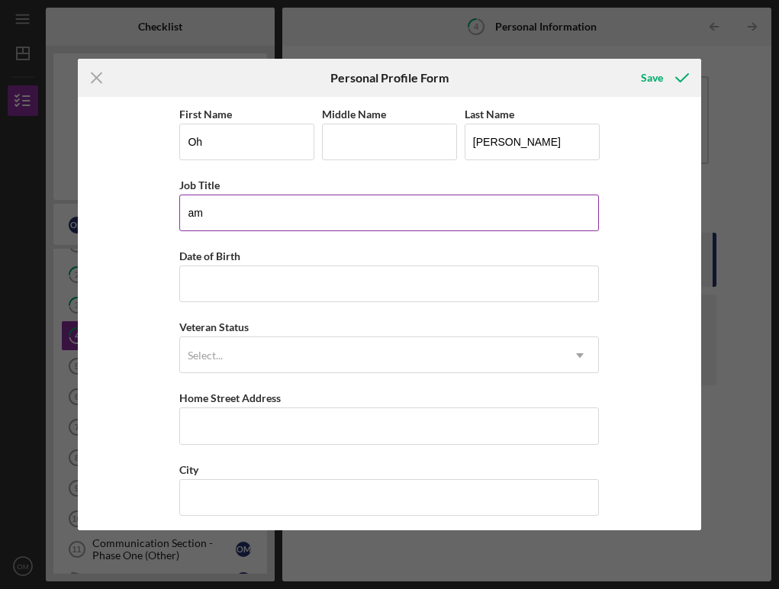
type input "a"
type input "F"
type input "a"
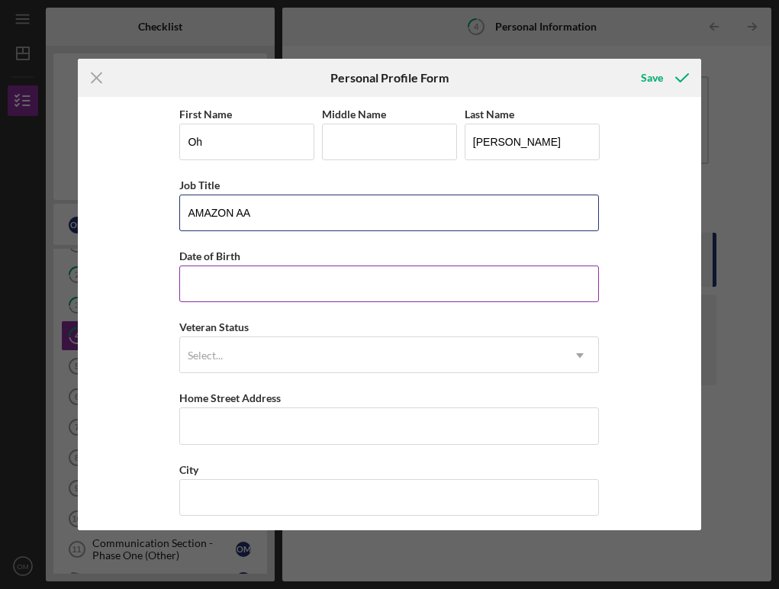
type input "AMAZON AA"
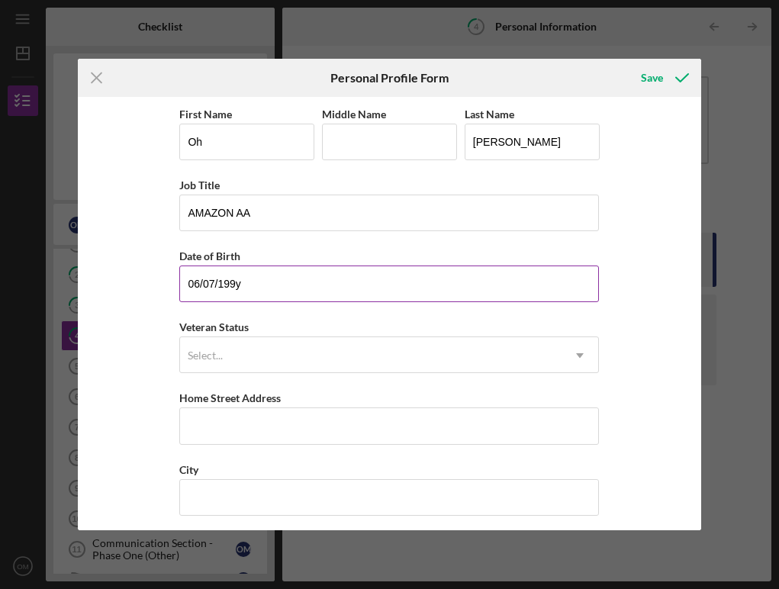
type input "[DATE]"
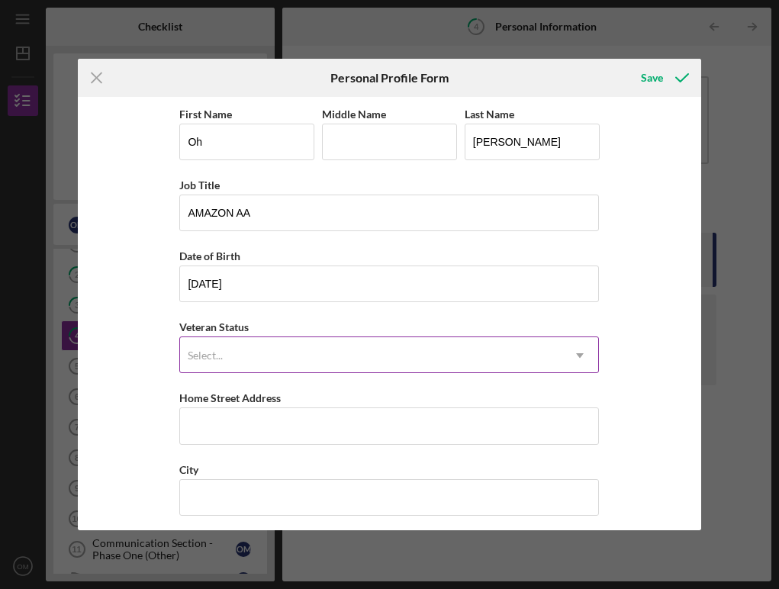
click at [247, 361] on div "Select..." at bounding box center [371, 355] width 382 height 35
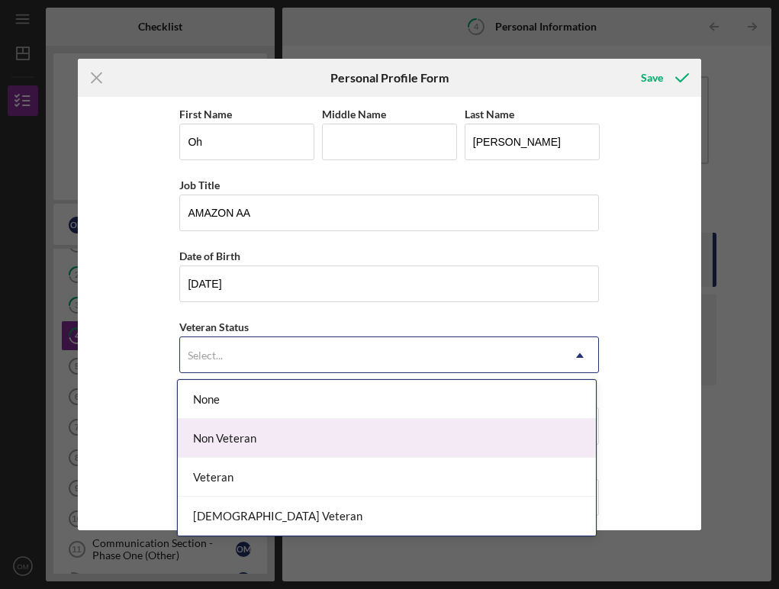
click at [255, 446] on div "Non Veteran" at bounding box center [387, 438] width 418 height 39
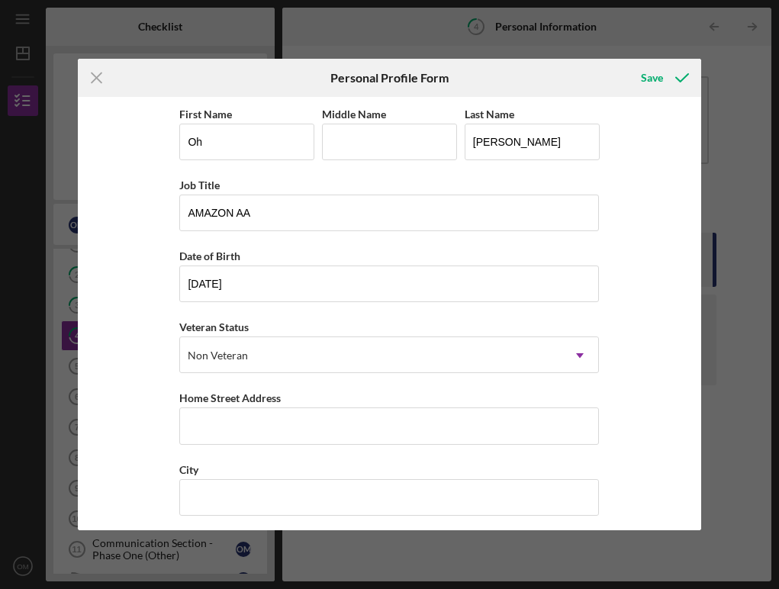
scroll to position [63, 0]
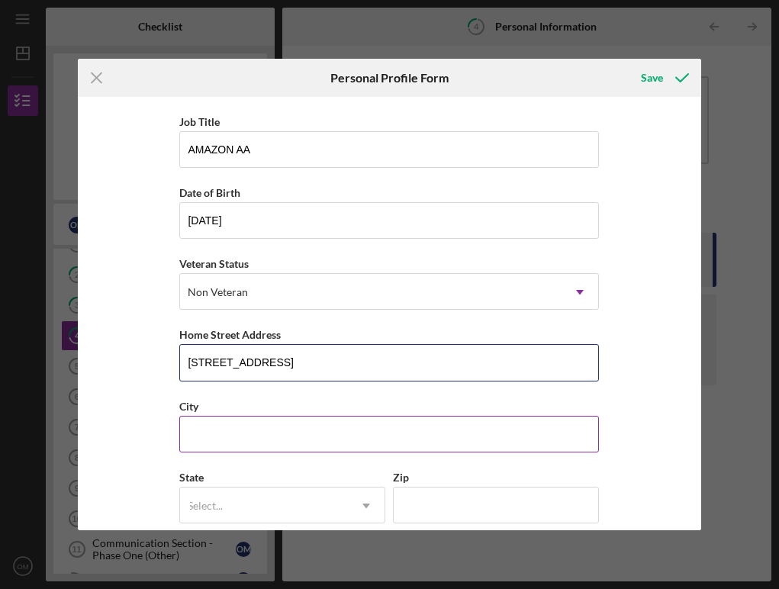
type input "[STREET_ADDRESS]"
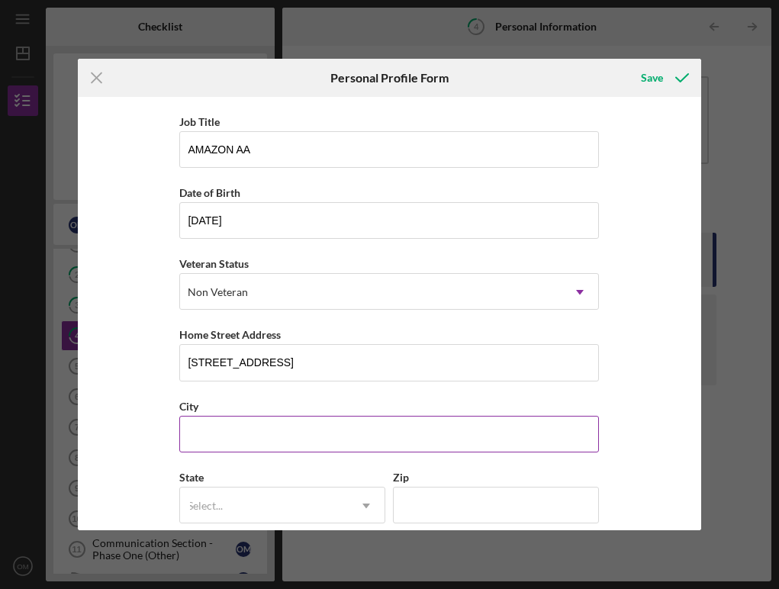
type input "f"
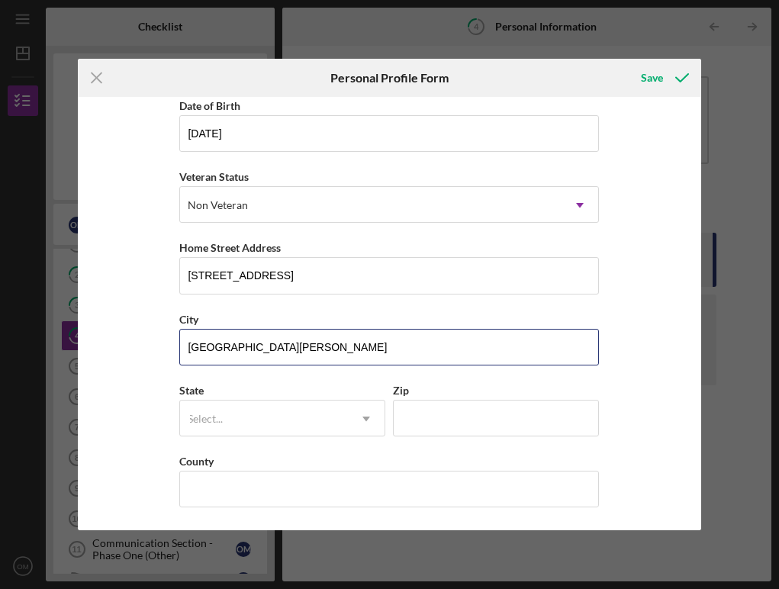
scroll to position [150, 0]
type input "[GEOGRAPHIC_DATA][PERSON_NAME]"
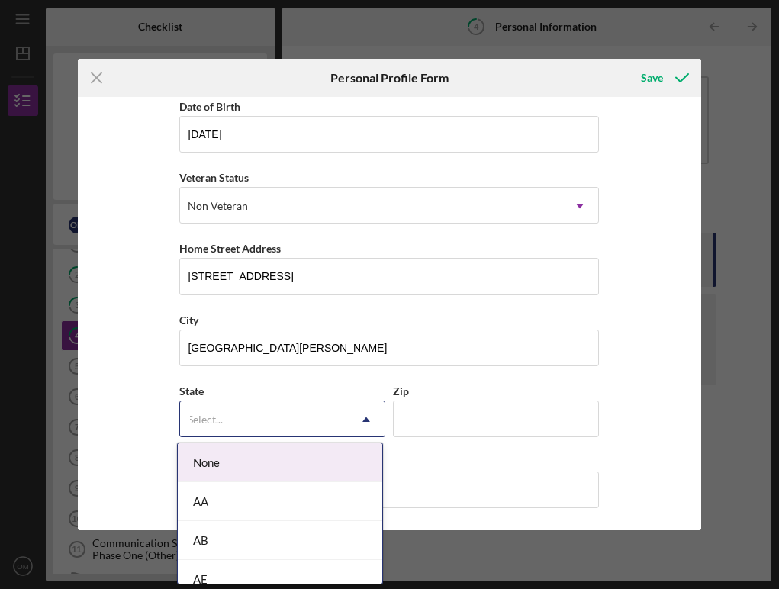
click at [290, 418] on div "Select..." at bounding box center [264, 419] width 168 height 35
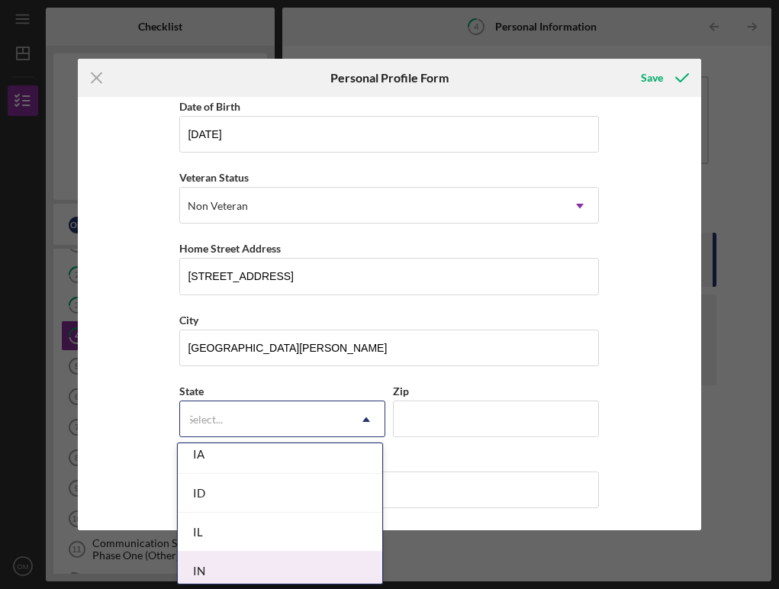
click at [249, 569] on div "IN" at bounding box center [280, 571] width 205 height 39
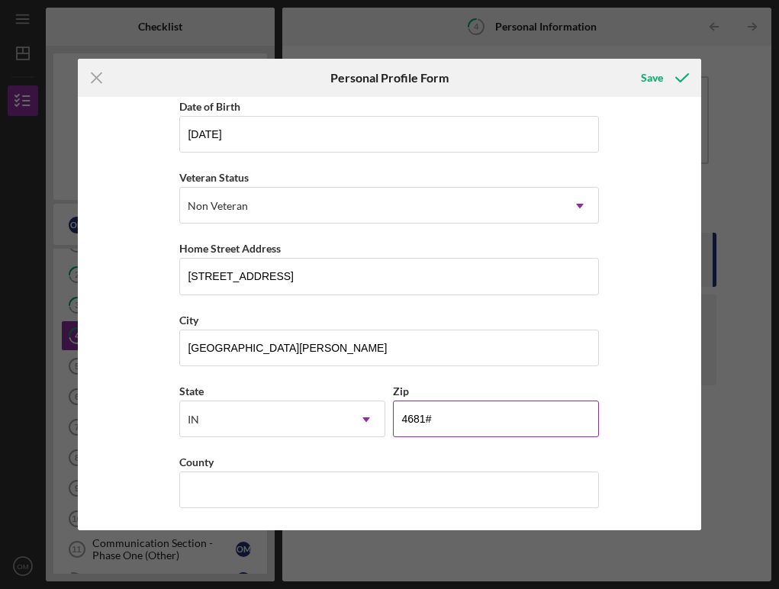
type input "46816"
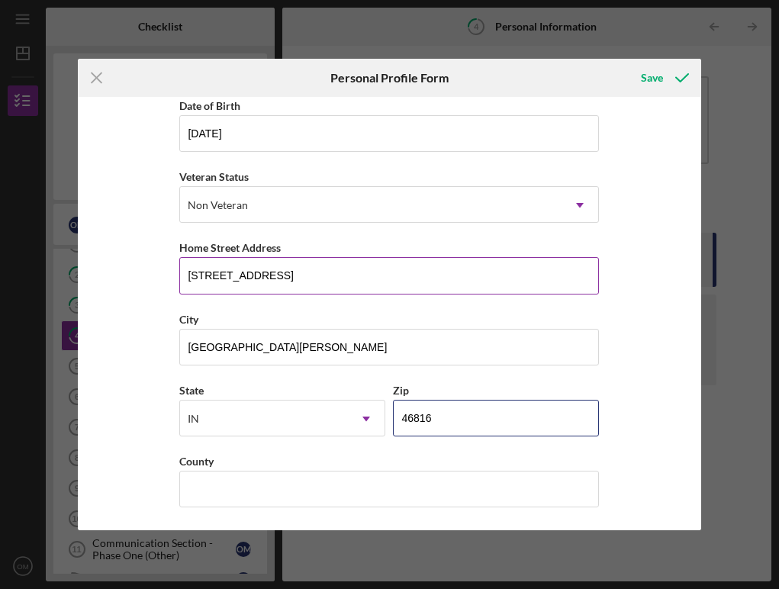
scroll to position [150, 0]
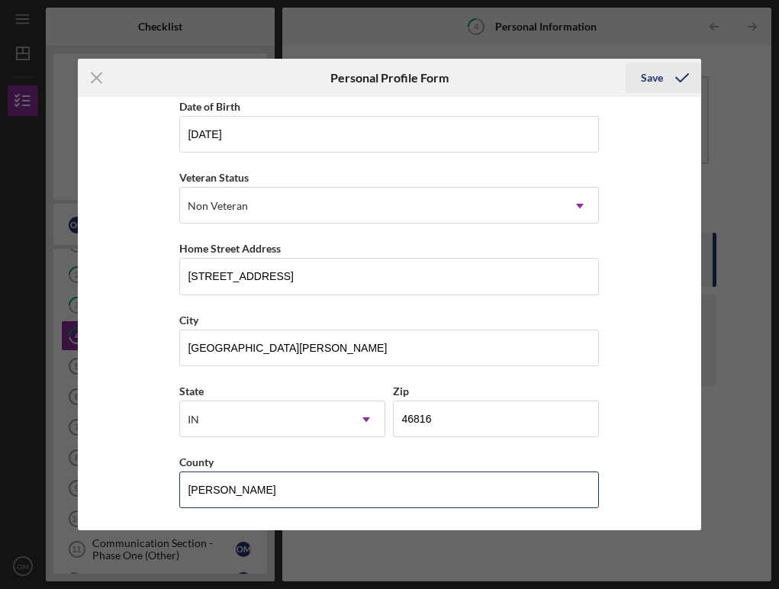
type input "[PERSON_NAME]"
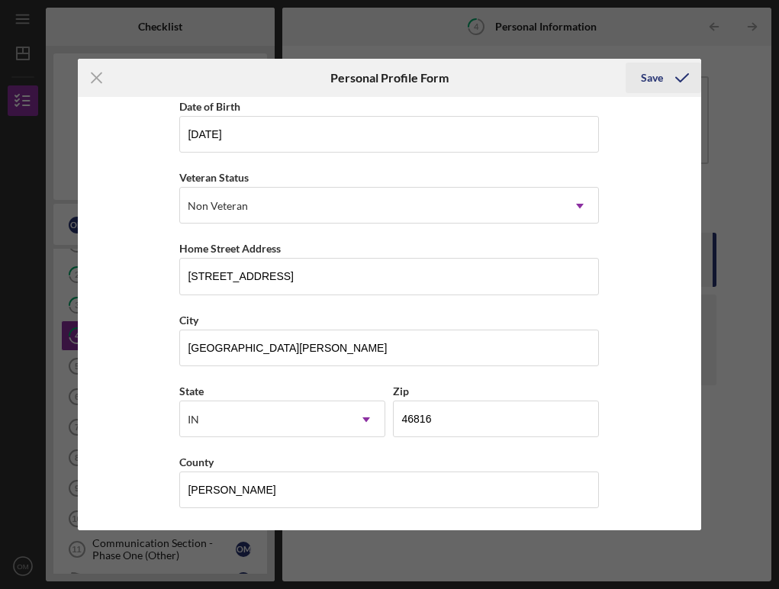
click at [648, 77] on div "Save" at bounding box center [652, 78] width 22 height 31
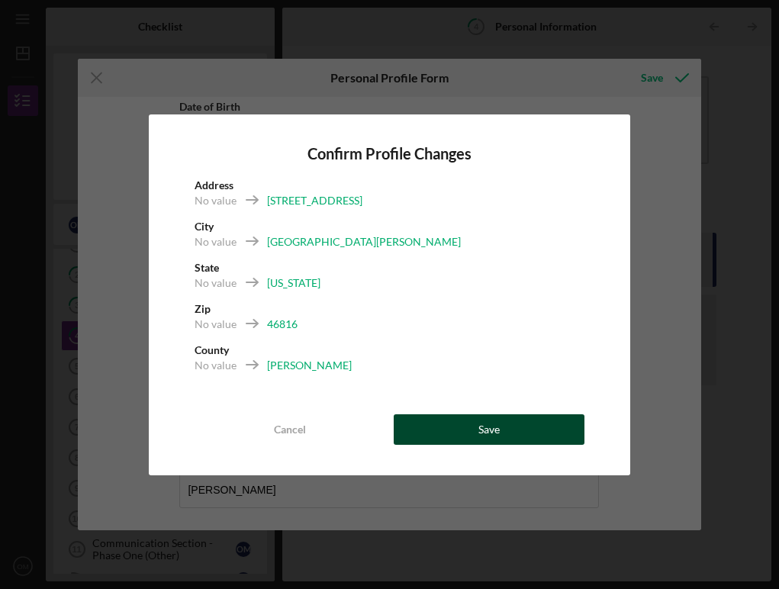
click at [512, 436] on button "Save" at bounding box center [489, 429] width 191 height 31
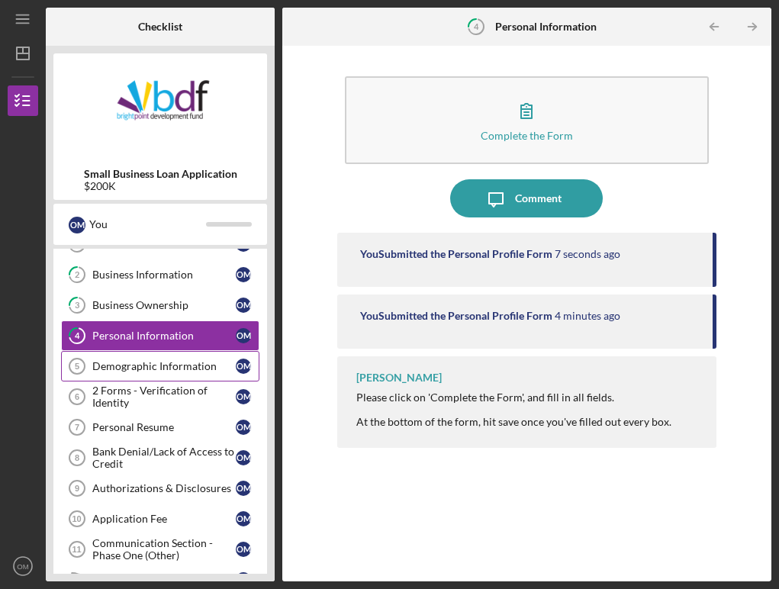
click at [159, 373] on link "Demographic Information 5 Demographic Information O M" at bounding box center [160, 366] width 198 height 31
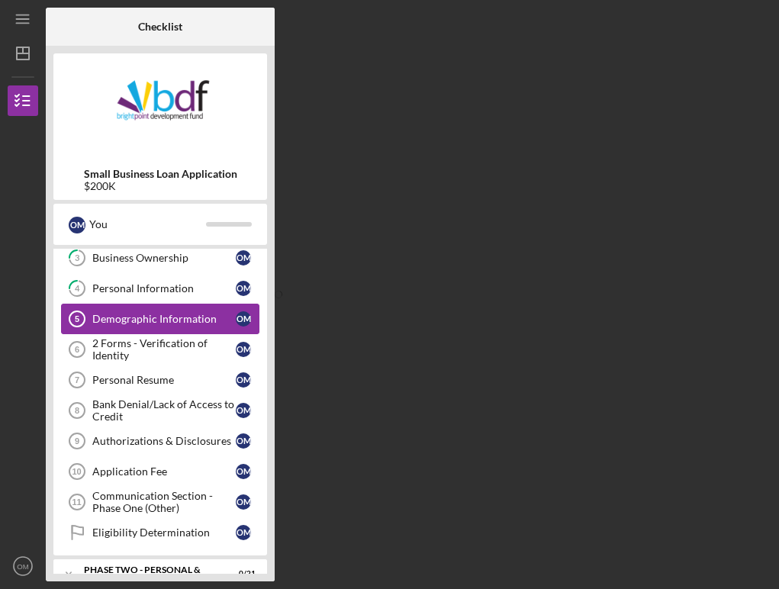
scroll to position [101, 0]
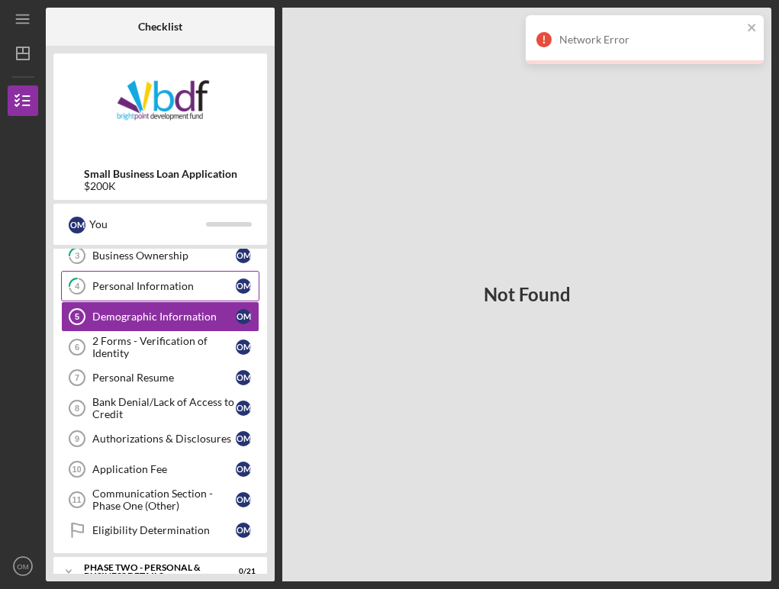
click at [172, 298] on link "4 Personal Information O M" at bounding box center [160, 286] width 198 height 31
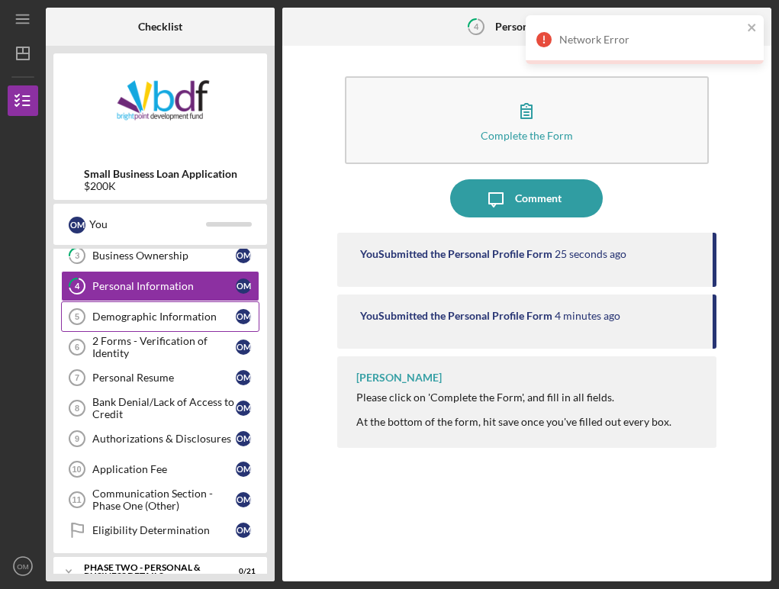
click at [165, 321] on div "Demographic Information" at bounding box center [163, 317] width 143 height 12
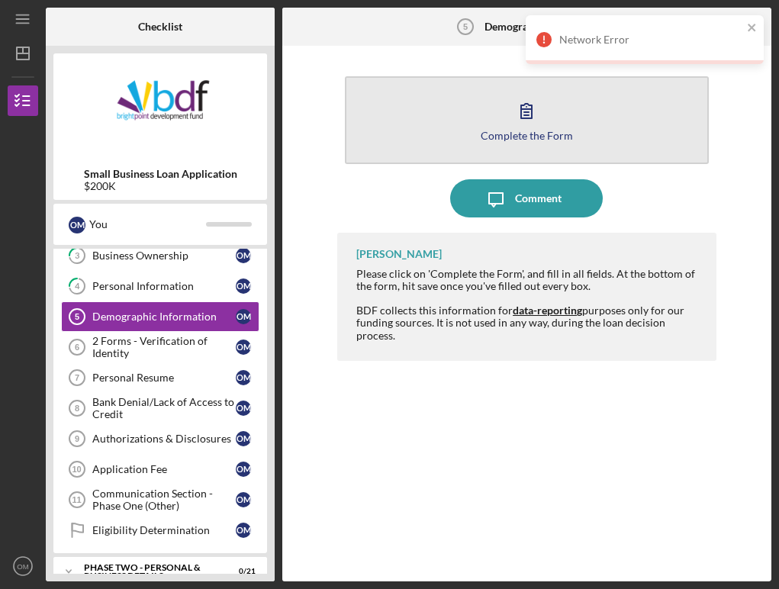
click at [503, 137] on div "Complete the Form" at bounding box center [527, 135] width 92 height 11
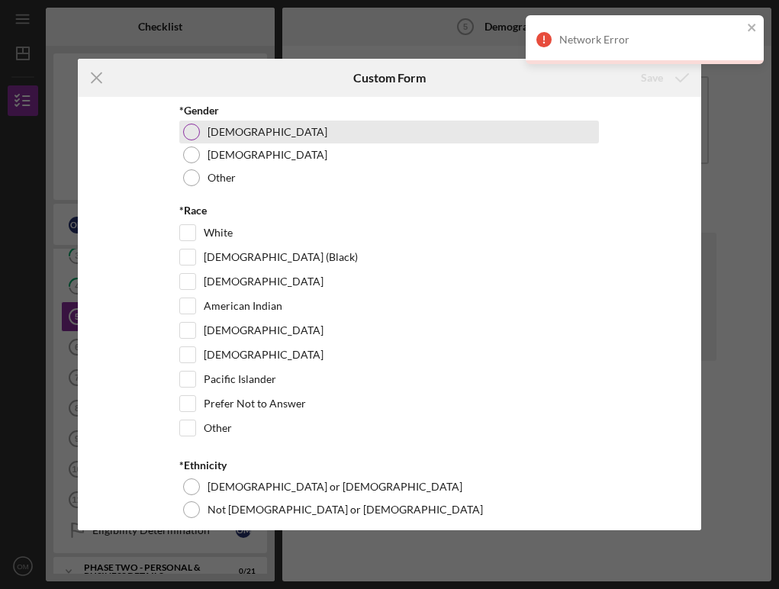
click at [211, 135] on label "[DEMOGRAPHIC_DATA]" at bounding box center [268, 132] width 120 height 12
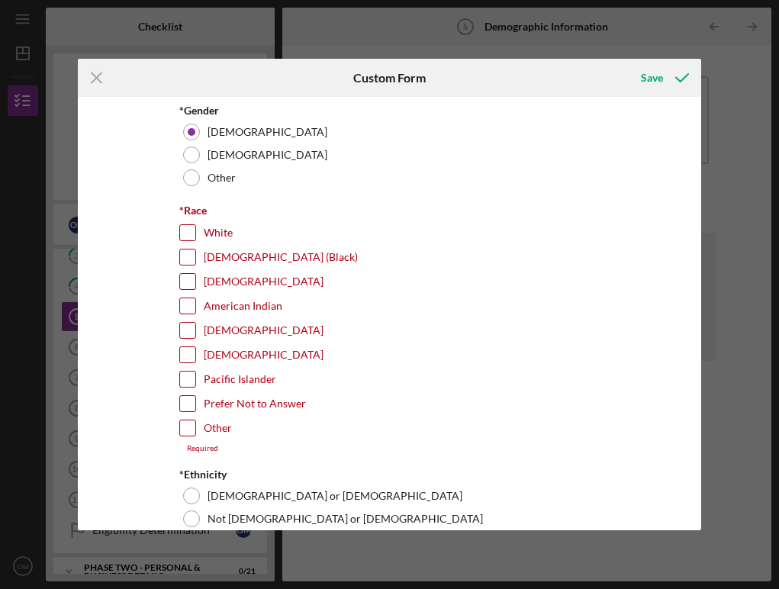
click at [188, 285] on input "[DEMOGRAPHIC_DATA]" at bounding box center [187, 281] width 15 height 15
checkbox input "true"
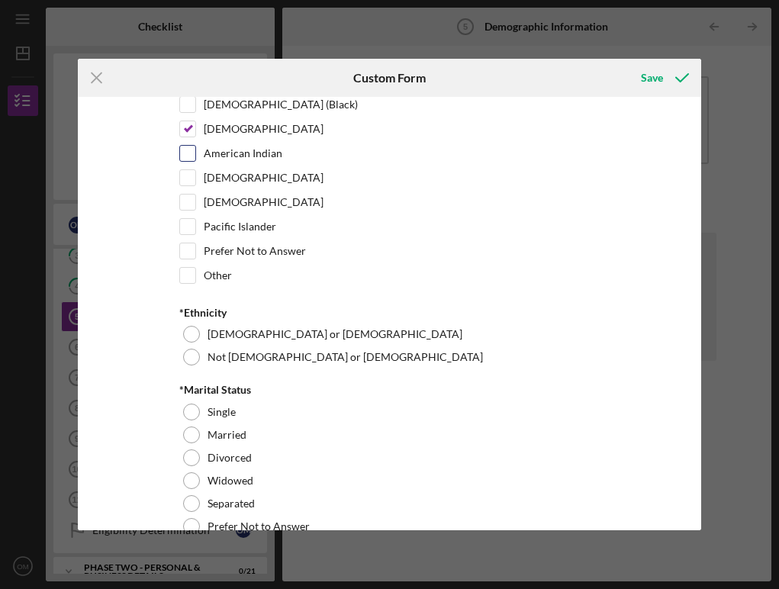
scroll to position [156, 0]
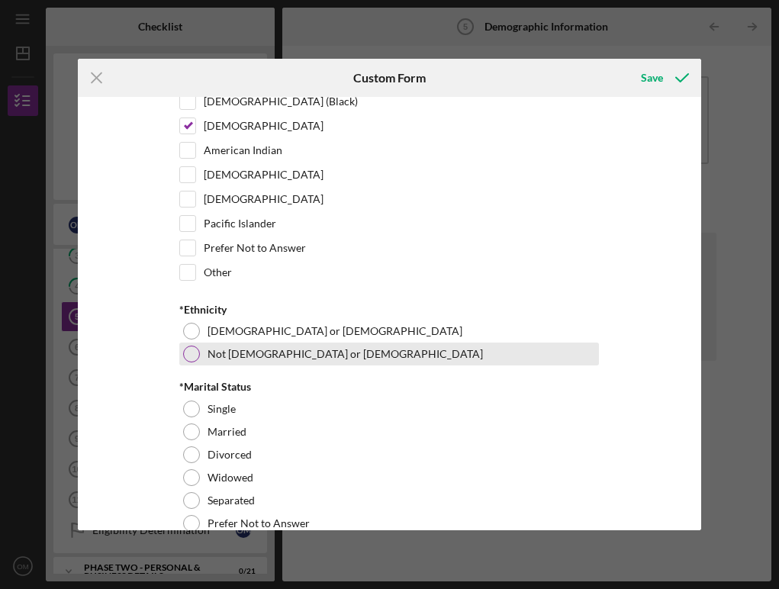
click at [263, 352] on label "Not [DEMOGRAPHIC_DATA] or [DEMOGRAPHIC_DATA]" at bounding box center [345, 354] width 275 height 12
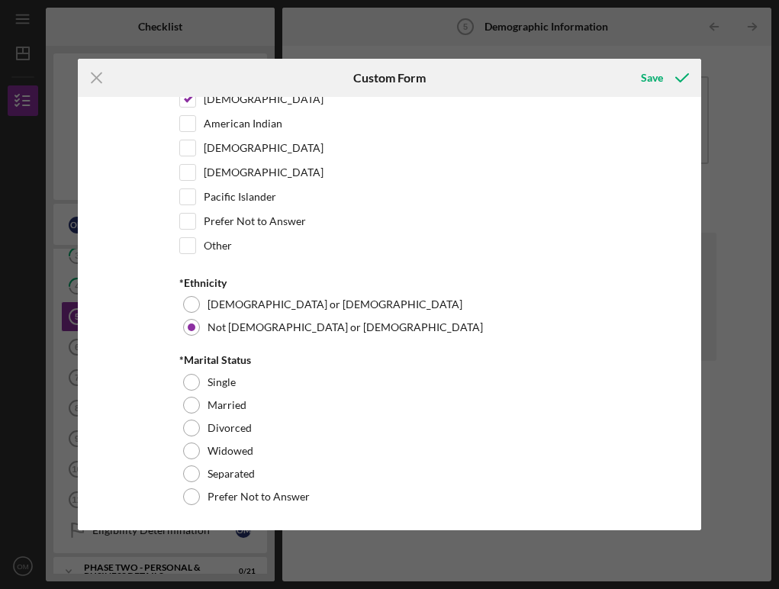
scroll to position [182, 0]
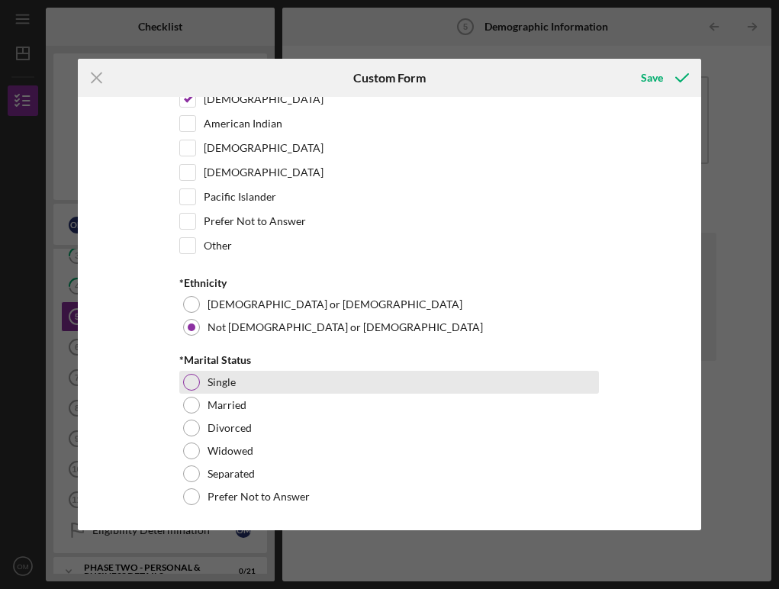
click at [192, 380] on div at bounding box center [191, 382] width 17 height 17
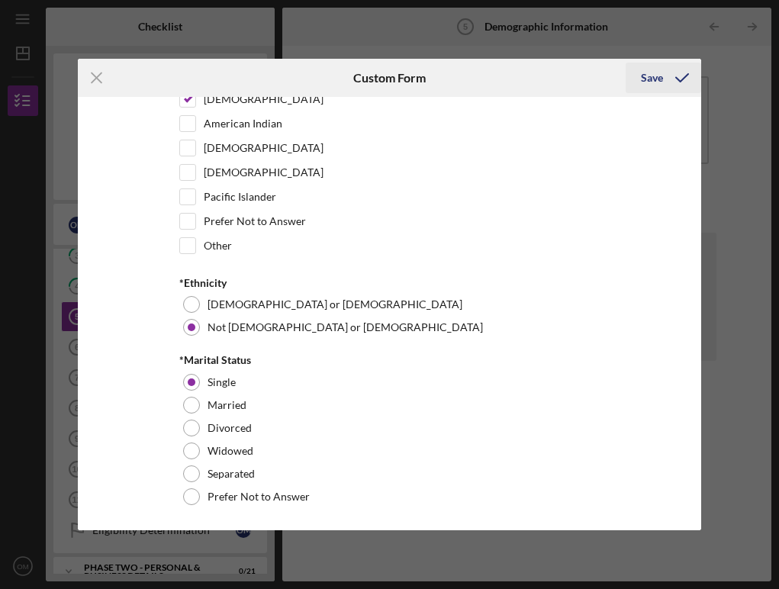
click at [646, 77] on div "Save" at bounding box center [652, 78] width 22 height 31
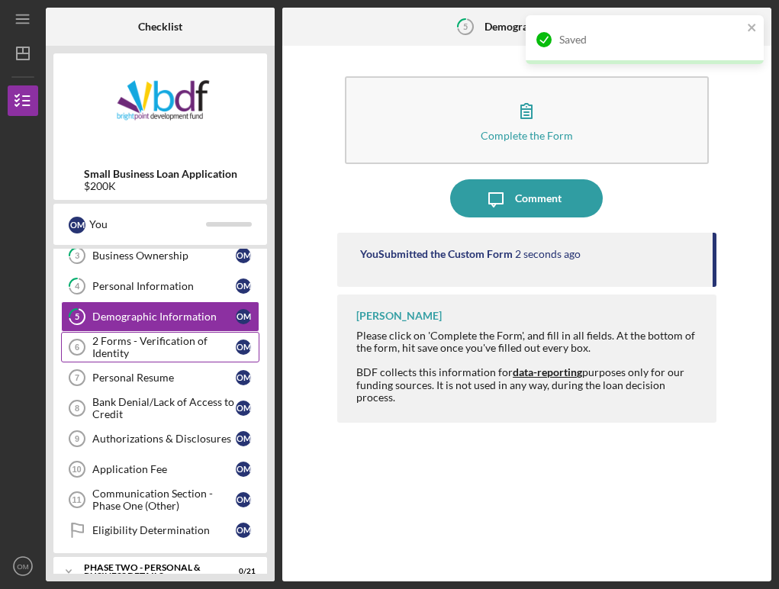
click at [128, 353] on div "2 Forms - Verification of Identity" at bounding box center [163, 347] width 143 height 24
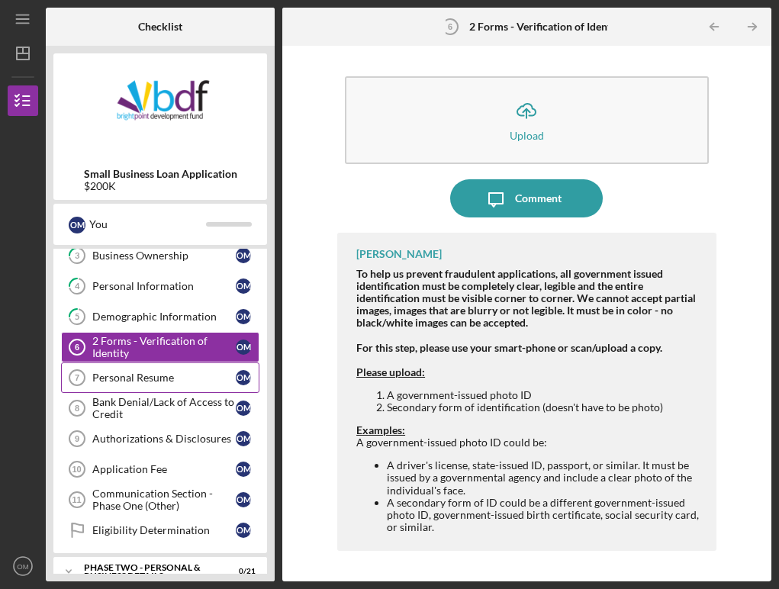
click at [148, 379] on div "Personal Resume" at bounding box center [163, 378] width 143 height 12
